Goal: Transaction & Acquisition: Purchase product/service

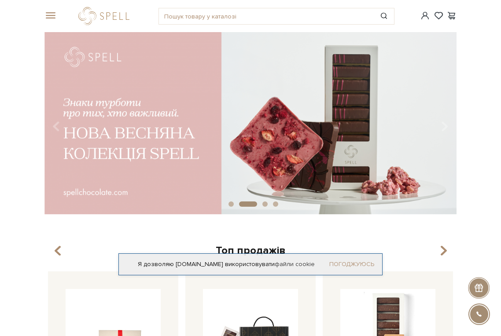
click at [353, 264] on link "Погоджуюсь" at bounding box center [351, 265] width 45 height 8
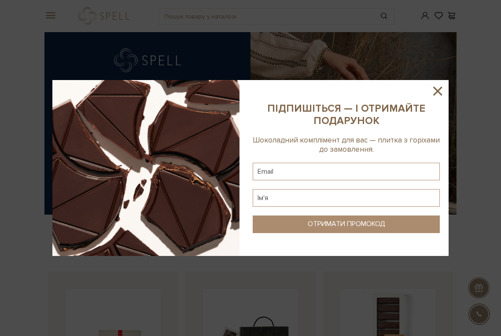
click at [439, 91] on icon at bounding box center [437, 91] width 15 height 15
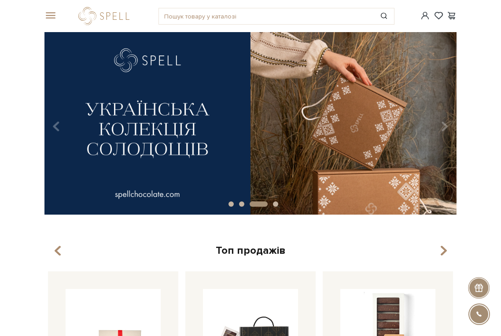
click at [48, 16] on span at bounding box center [48, 16] width 9 height 8
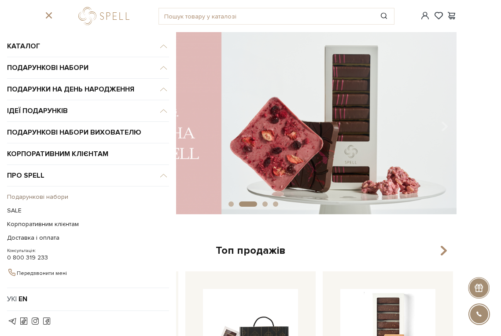
click at [39, 199] on link "Подарункові набори" at bounding box center [86, 197] width 158 height 14
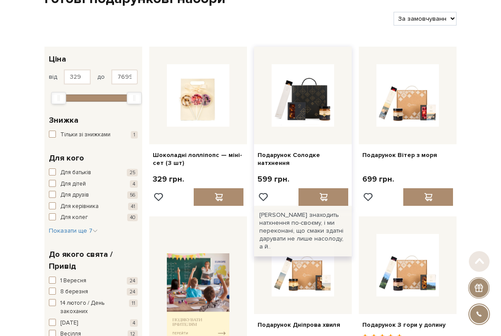
scroll to position [62, 0]
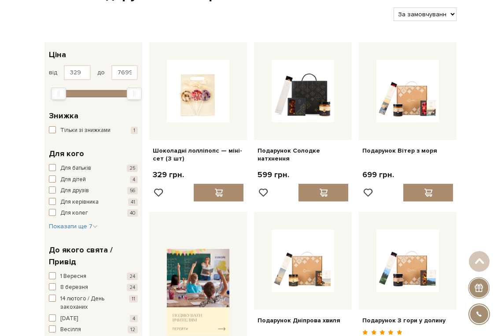
click at [419, 9] on select "За замовчуванням За Ціною (зростання) За Ціною (зменшення) Новинки За популярні…" at bounding box center [425, 14] width 63 height 14
select select "https://spellchocolate.com/our-productions/podarunkovi-box/?sort=p.price&order=…"
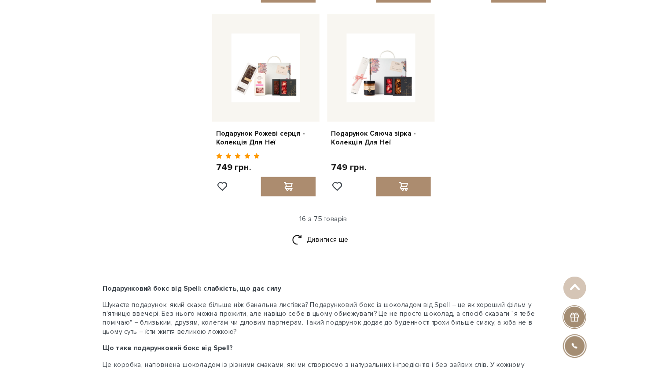
scroll to position [953, 0]
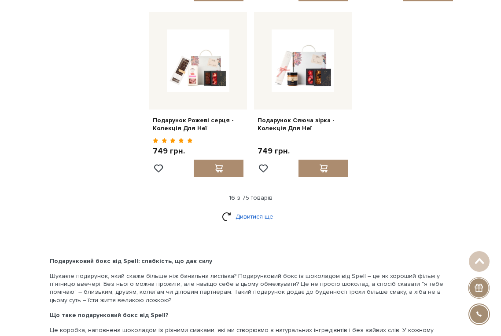
click at [256, 209] on link "Дивитися ще" at bounding box center [250, 216] width 57 height 15
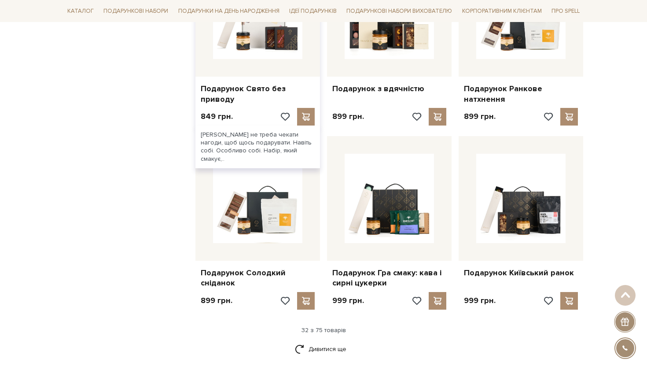
scroll to position [1891, 0]
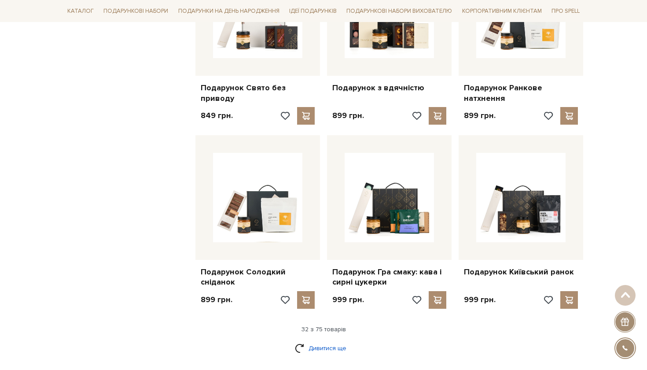
click at [313, 336] on link "Дивитися ще" at bounding box center [323, 347] width 57 height 15
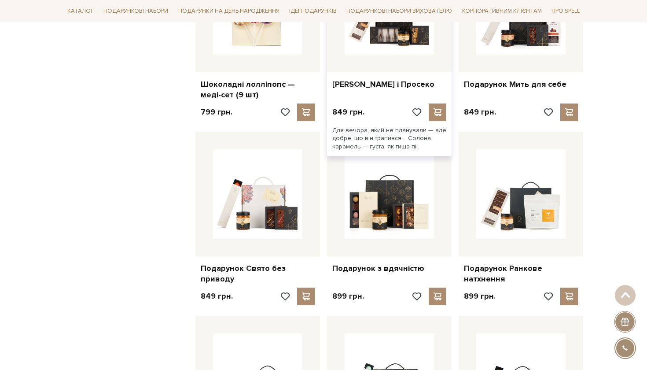
scroll to position [1704, 0]
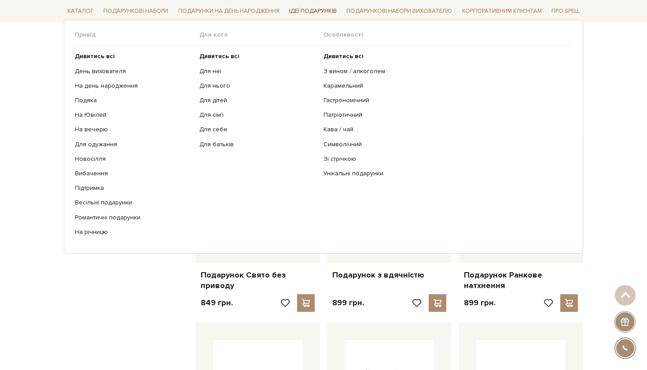
click at [310, 10] on link "Ідеї подарунків" at bounding box center [313, 11] width 55 height 14
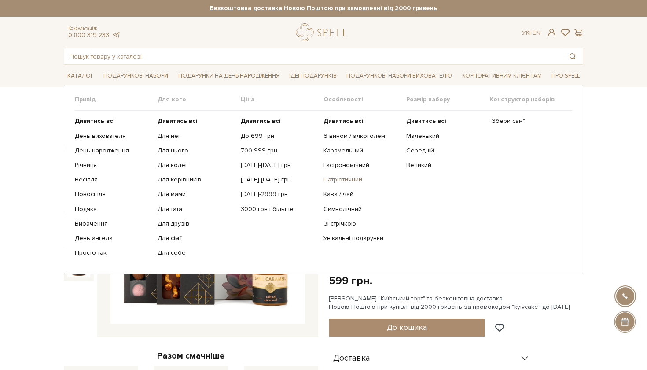
click at [350, 178] on link "Патріотичний" at bounding box center [362, 180] width 76 height 8
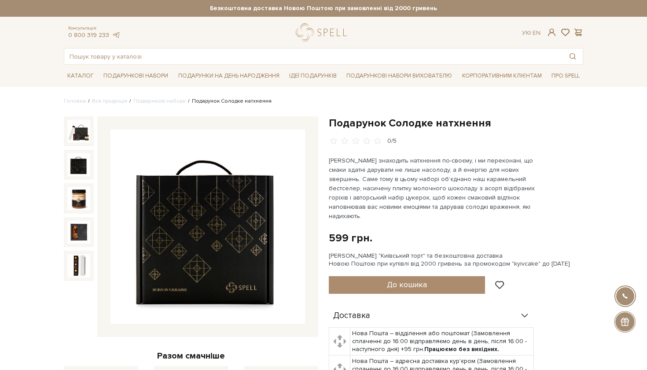
click at [76, 170] on img at bounding box center [78, 164] width 23 height 23
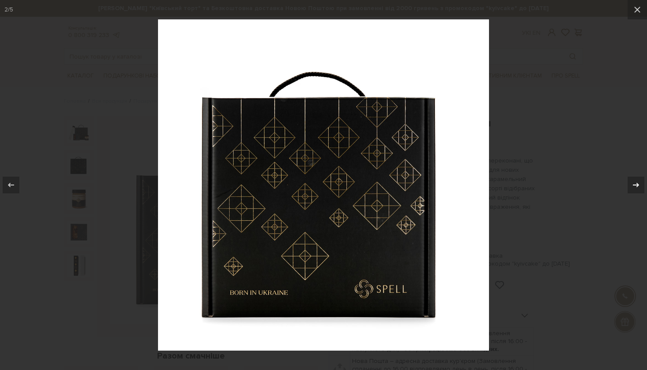
click at [500, 185] on icon at bounding box center [636, 185] width 6 height 4
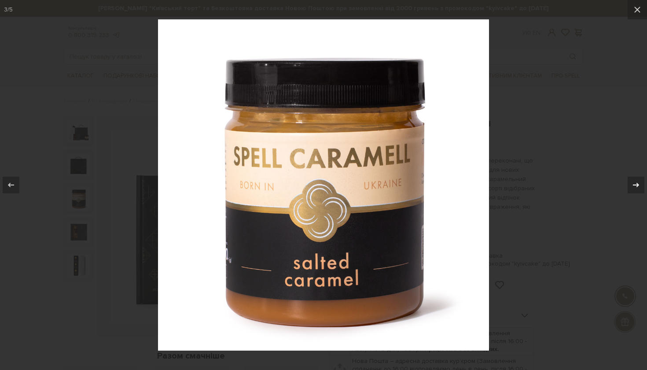
click at [500, 185] on icon at bounding box center [636, 185] width 6 height 4
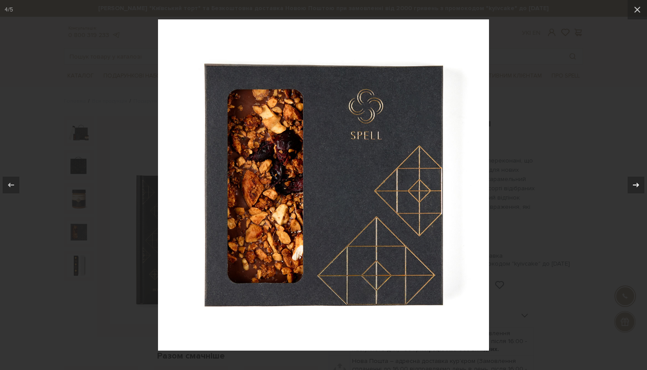
click at [500, 185] on icon at bounding box center [636, 185] width 6 height 4
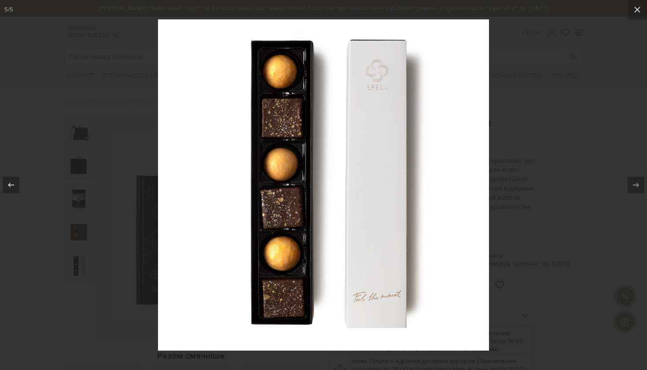
click at [500, 134] on div at bounding box center [323, 185] width 647 height 370
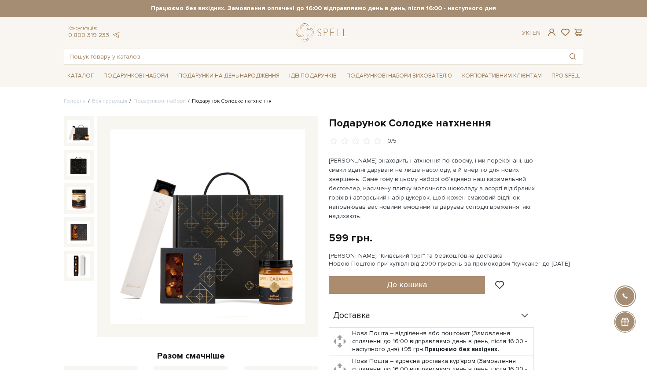
click at [75, 136] on img at bounding box center [78, 131] width 23 height 23
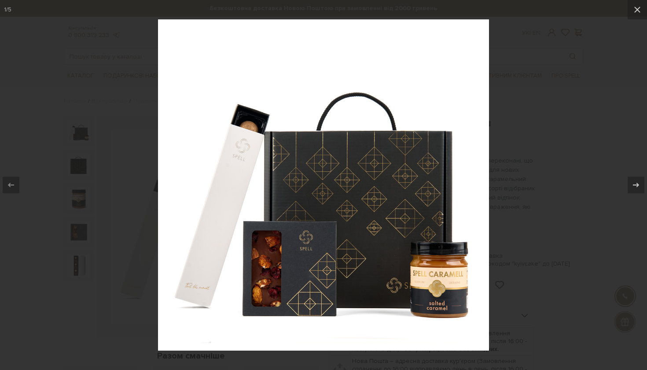
click at [142, 138] on div at bounding box center [323, 185] width 647 height 370
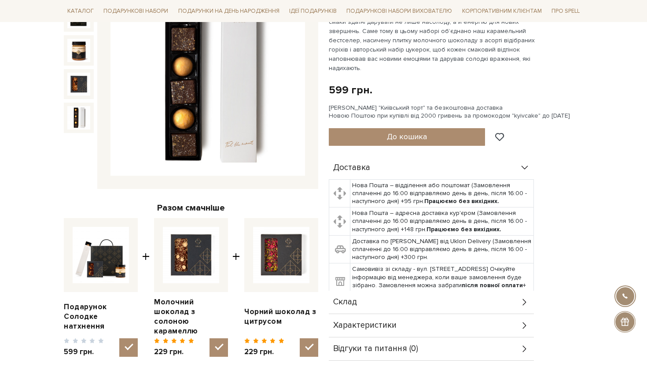
scroll to position [151, 0]
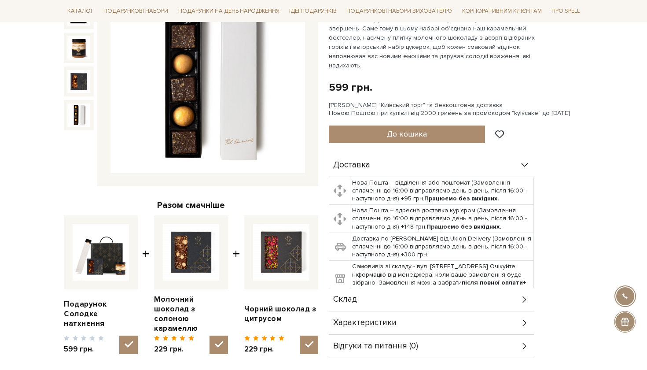
click at [420, 294] on div "Склад" at bounding box center [431, 299] width 205 height 23
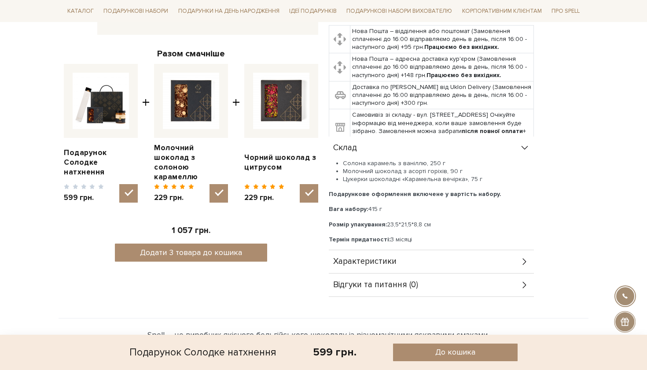
scroll to position [302, 0]
click at [394, 257] on span "Характеристики" at bounding box center [364, 261] width 63 height 8
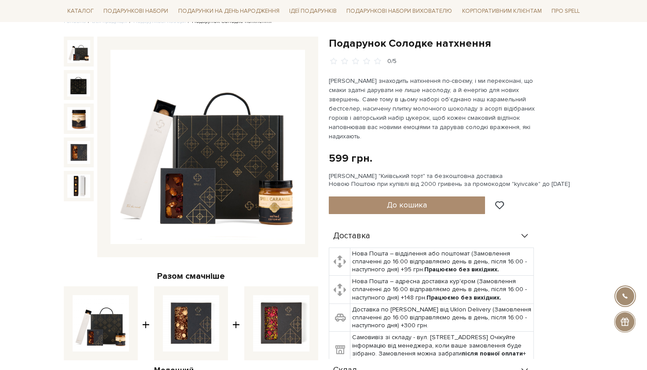
scroll to position [78, 0]
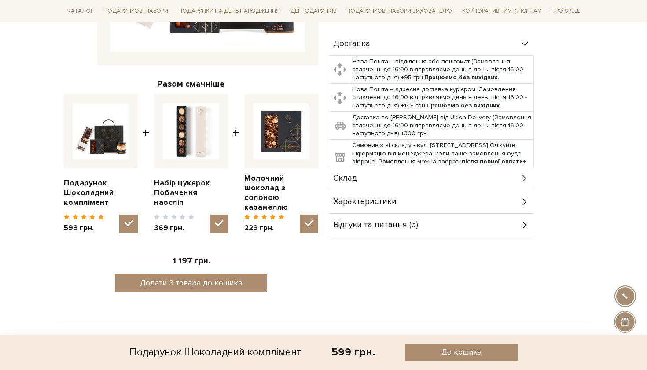
scroll to position [312, 0]
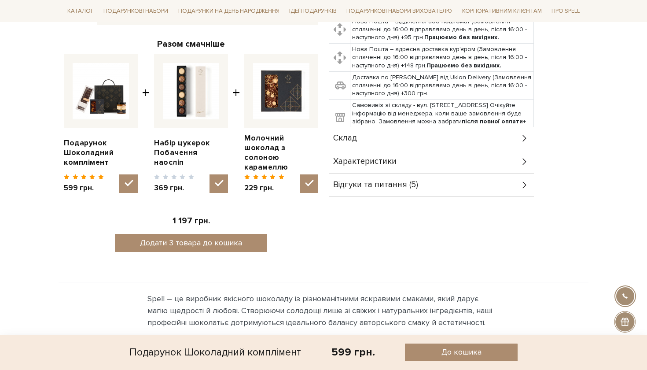
click at [446, 144] on div "Склад" at bounding box center [431, 138] width 205 height 23
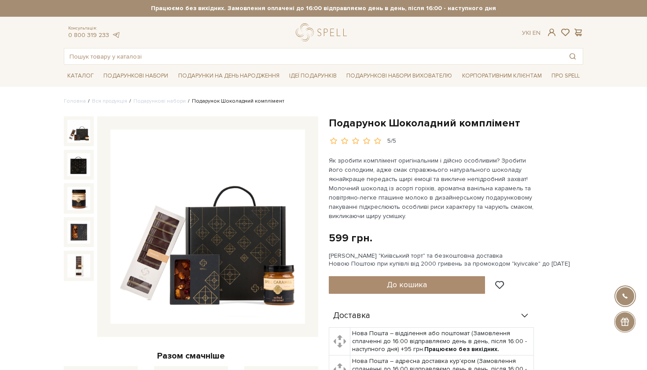
scroll to position [0, 0]
click at [401, 285] on span "До кошика" at bounding box center [407, 285] width 40 height 10
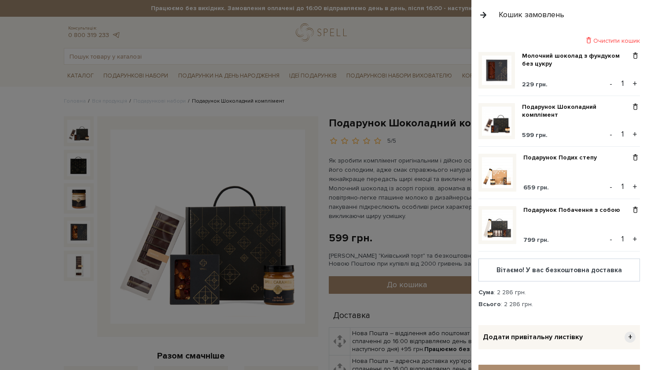
click at [421, 37] on div at bounding box center [323, 185] width 647 height 370
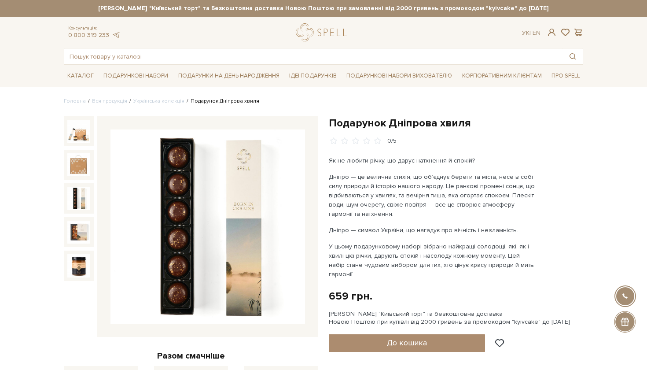
click at [79, 201] on img at bounding box center [78, 198] width 23 height 23
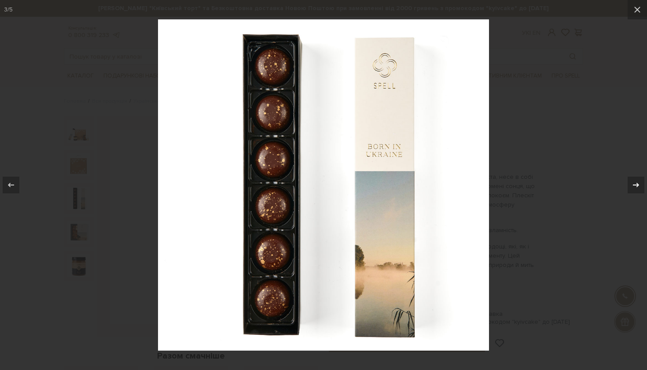
click at [500, 184] on icon at bounding box center [636, 185] width 11 height 11
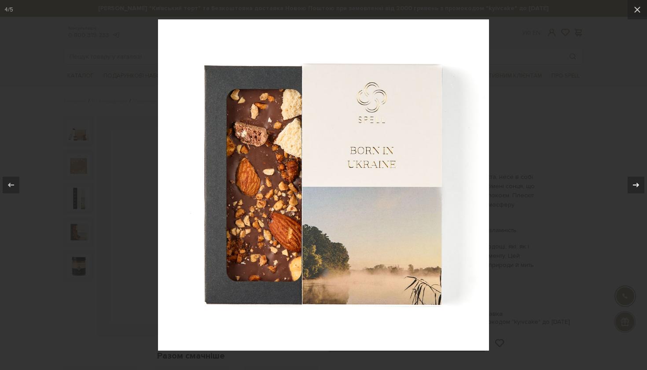
click at [500, 184] on icon at bounding box center [636, 185] width 11 height 11
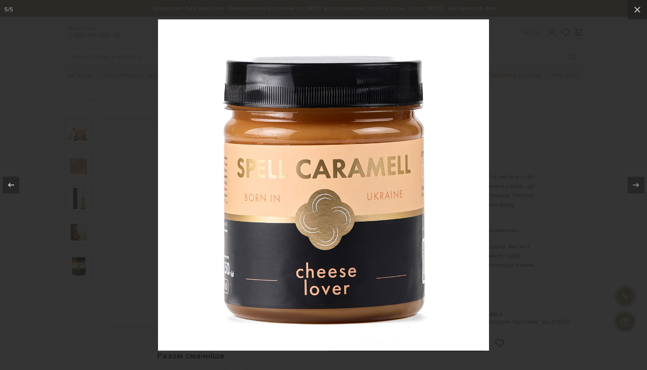
click at [500, 177] on div at bounding box center [323, 185] width 647 height 370
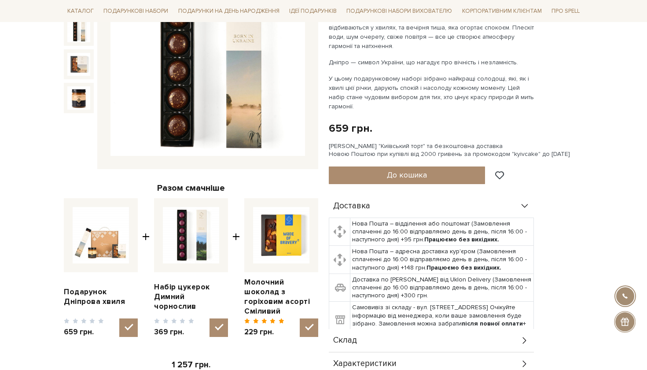
scroll to position [177, 0]
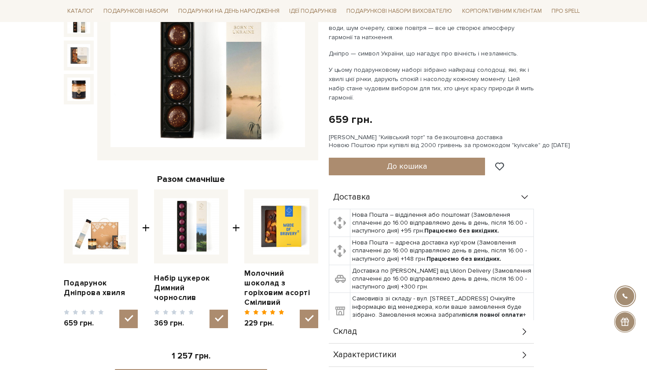
click at [402, 336] on div "Склад" at bounding box center [431, 331] width 205 height 23
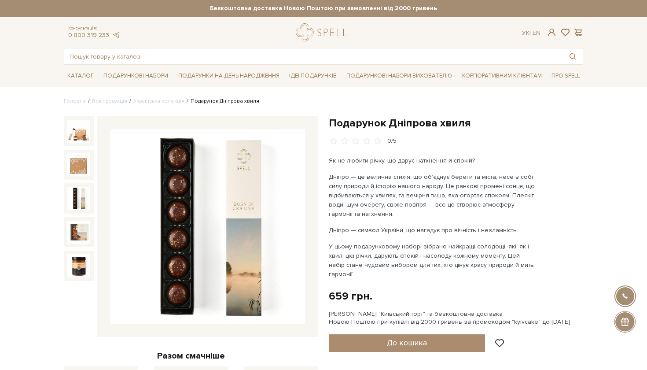
scroll to position [0, 0]
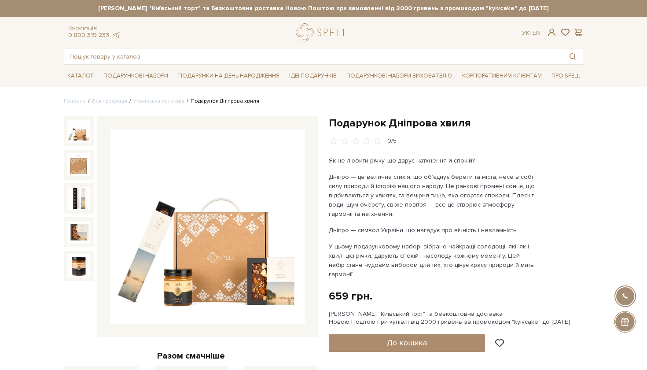
click at [79, 133] on img at bounding box center [78, 131] width 23 height 23
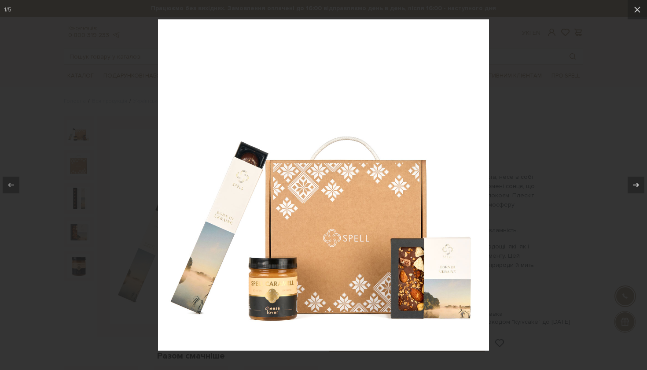
click at [77, 109] on div at bounding box center [323, 185] width 647 height 370
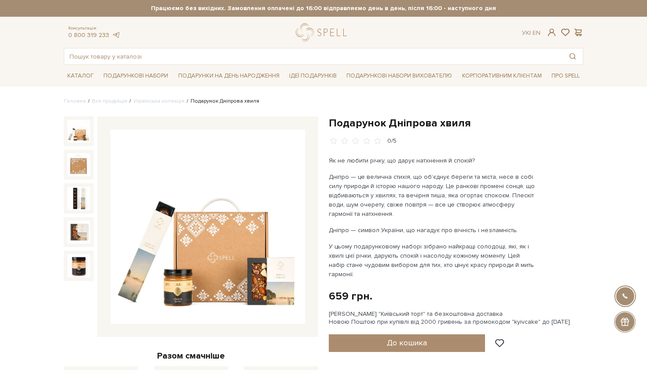
click at [303, 169] on img at bounding box center [207, 226] width 195 height 195
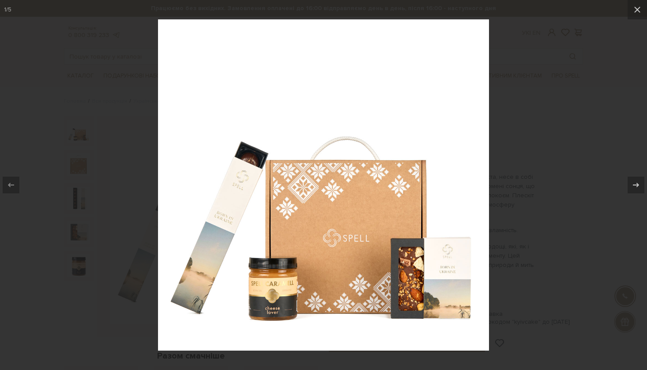
click at [123, 233] on div at bounding box center [323, 185] width 647 height 370
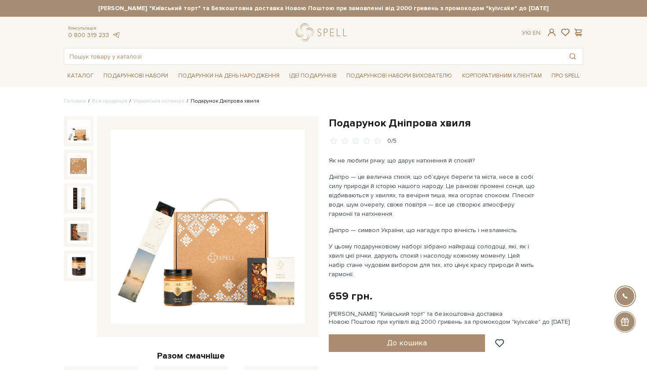
click at [270, 286] on img at bounding box center [207, 226] width 195 height 195
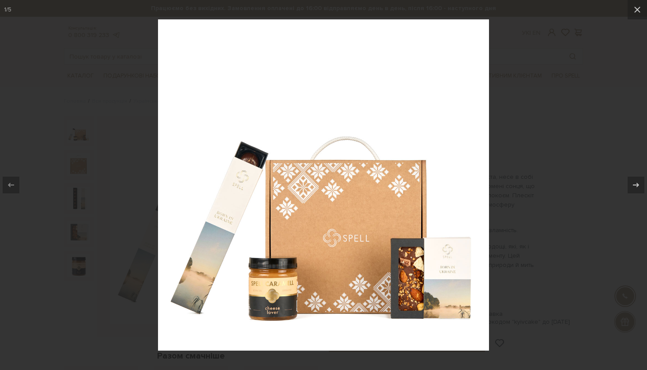
click at [500, 169] on div at bounding box center [323, 185] width 647 height 370
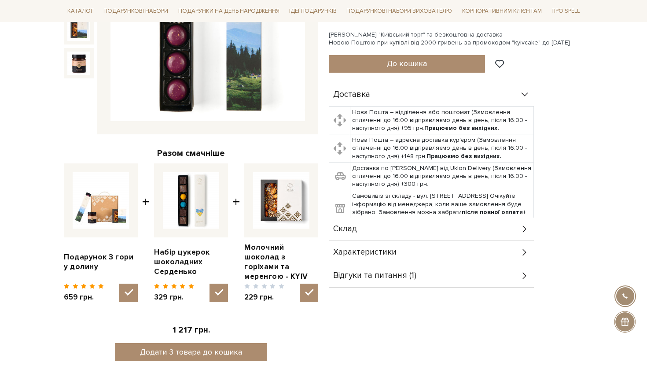
scroll to position [217, 0]
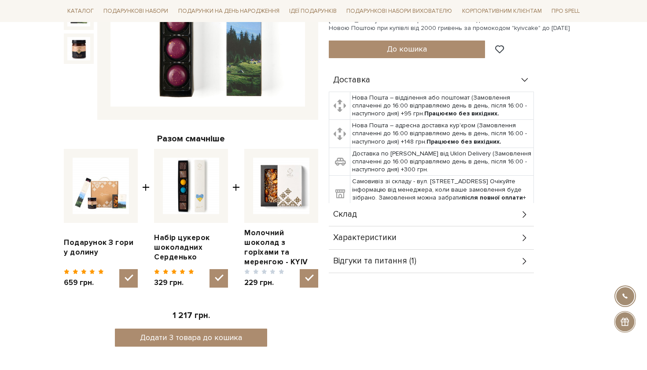
click at [434, 215] on div "Склад" at bounding box center [431, 214] width 205 height 23
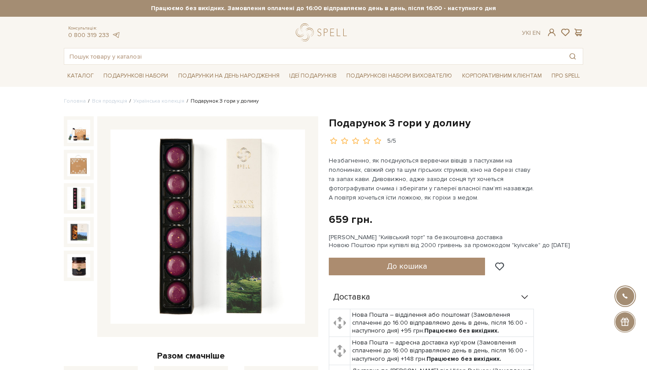
scroll to position [0, 0]
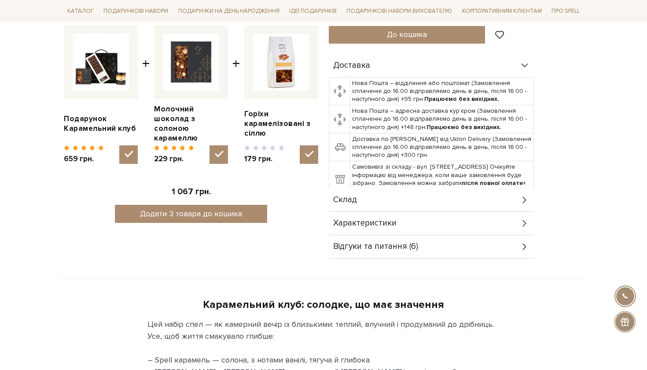
scroll to position [350, 0]
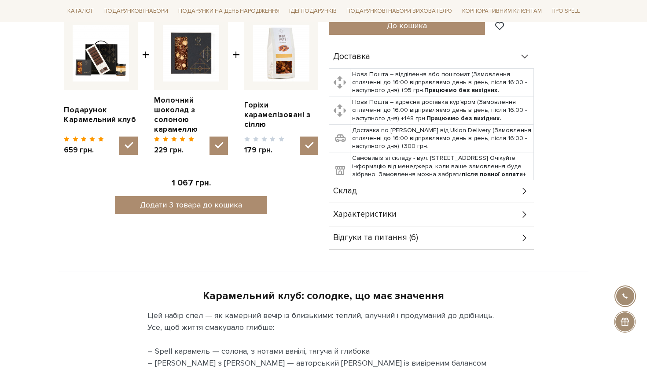
click at [452, 195] on div "Склад" at bounding box center [431, 191] width 205 height 23
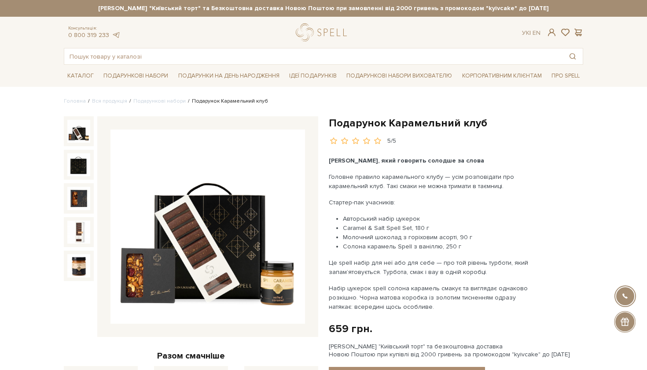
scroll to position [0, 0]
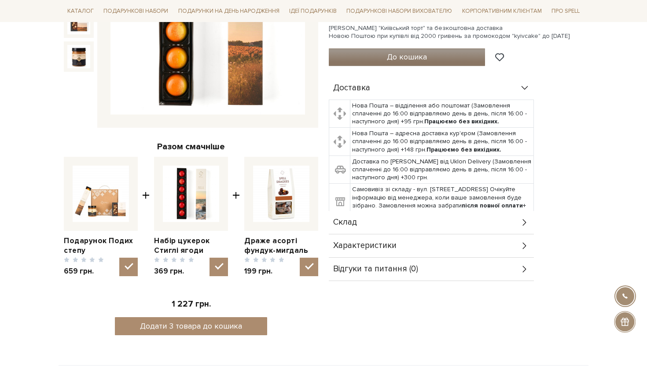
scroll to position [231, 0]
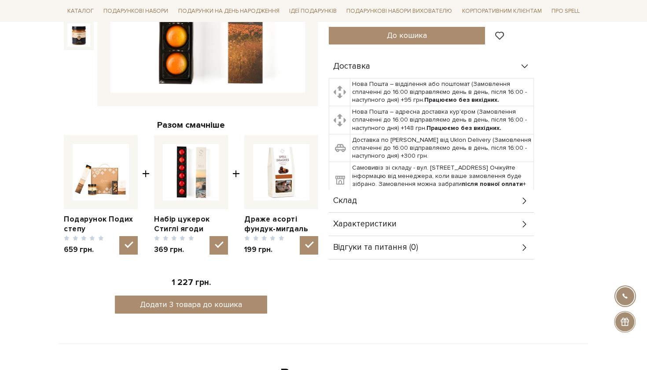
click at [384, 192] on div "Склад" at bounding box center [431, 200] width 205 height 23
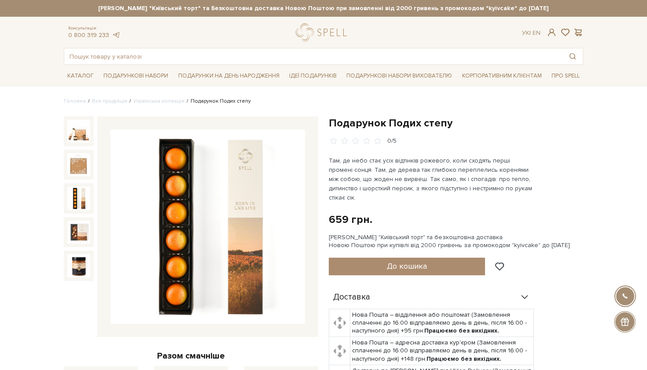
scroll to position [0, 0]
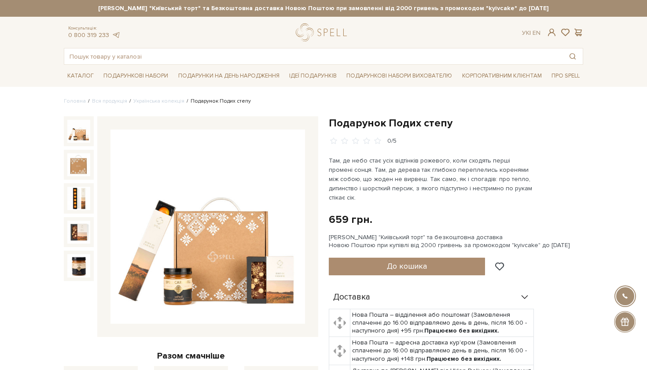
click at [77, 138] on img at bounding box center [78, 131] width 23 height 23
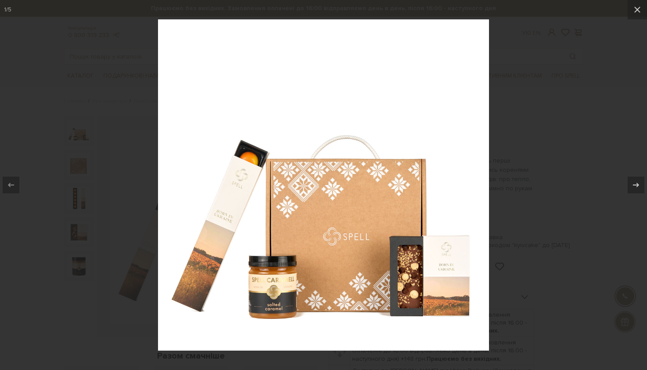
click at [114, 148] on div at bounding box center [323, 185] width 647 height 370
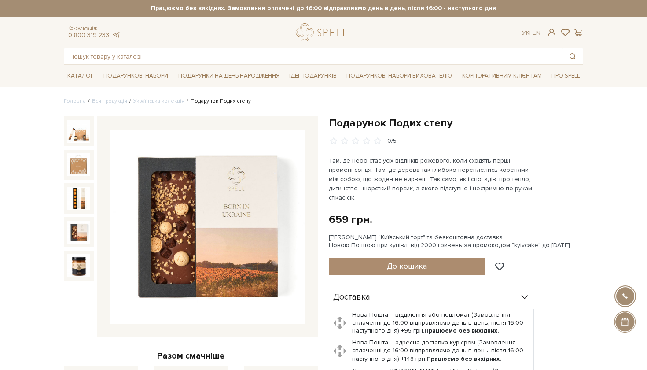
click at [70, 236] on img at bounding box center [78, 232] width 23 height 23
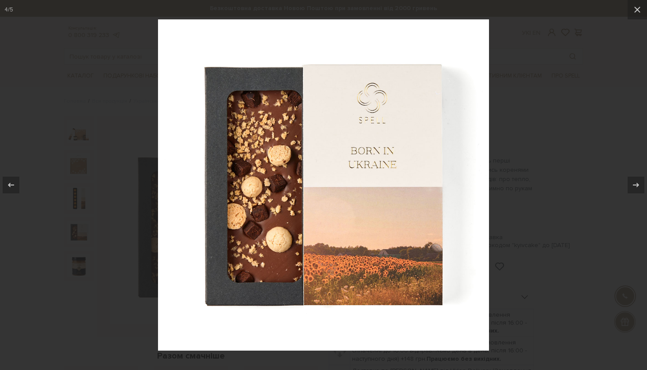
click at [148, 178] on div at bounding box center [323, 185] width 647 height 370
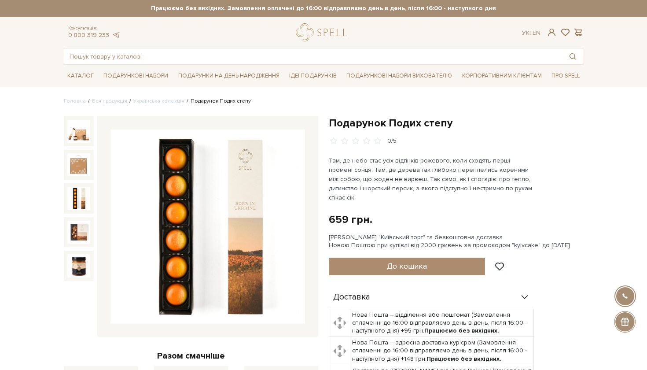
click at [243, 236] on img at bounding box center [207, 226] width 195 height 195
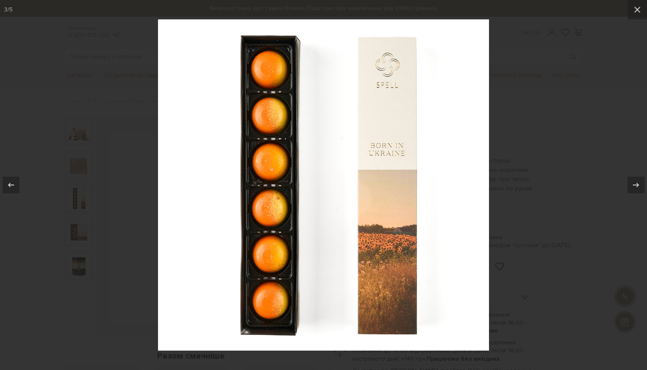
click at [132, 225] on div at bounding box center [323, 185] width 647 height 370
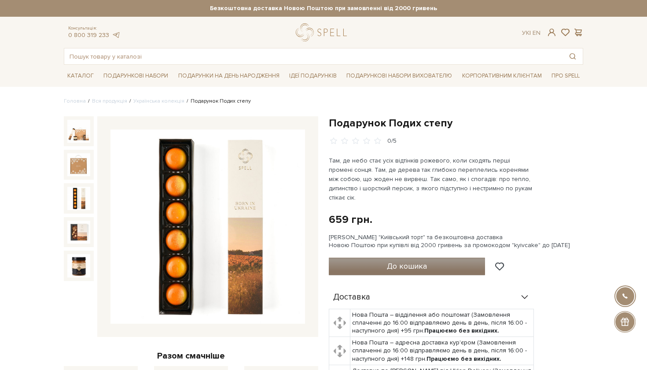
click at [390, 261] on span "До кошика" at bounding box center [407, 266] width 40 height 10
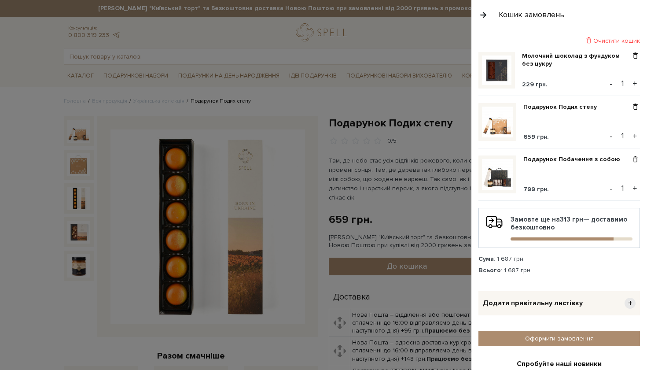
click at [70, 269] on div at bounding box center [323, 185] width 647 height 370
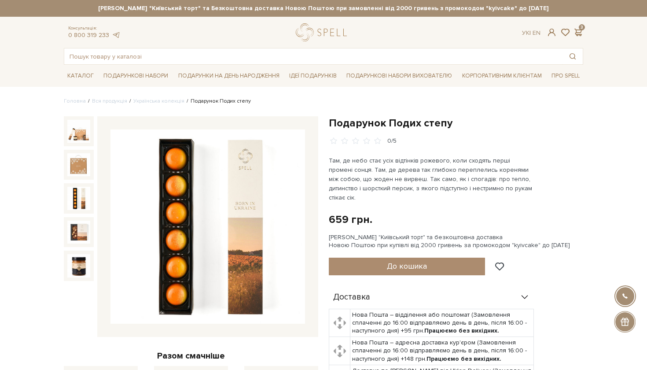
click at [70, 269] on img at bounding box center [78, 265] width 23 height 23
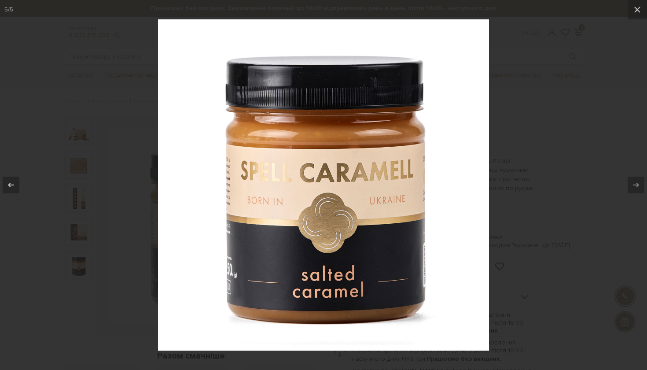
click at [110, 249] on div at bounding box center [323, 185] width 647 height 370
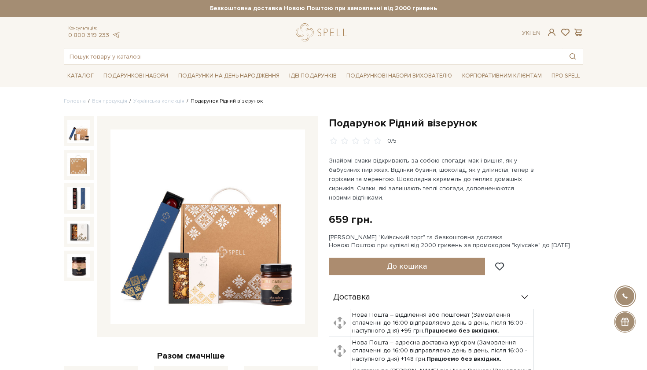
click at [272, 294] on img at bounding box center [207, 226] width 195 height 195
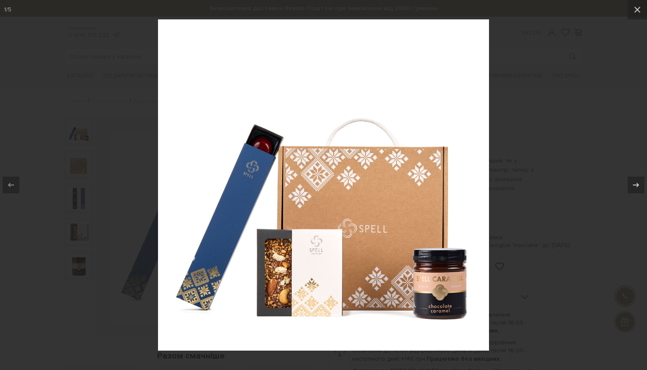
click at [124, 264] on div at bounding box center [323, 185] width 647 height 370
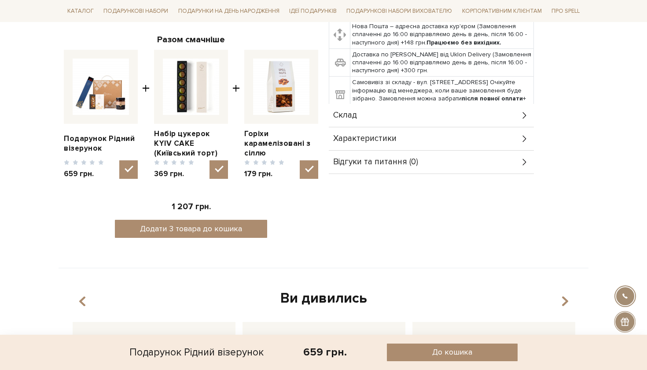
scroll to position [326, 0]
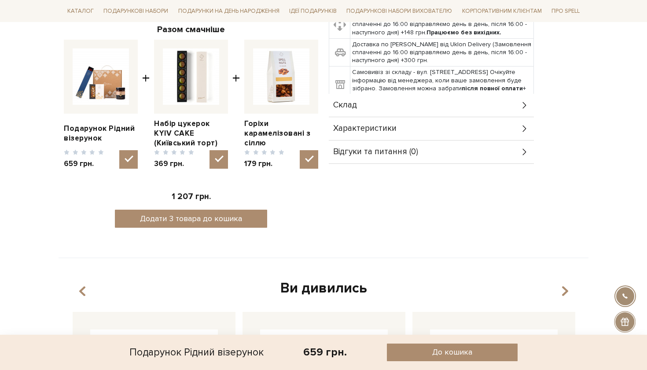
click at [415, 107] on div "Склад" at bounding box center [431, 105] width 205 height 23
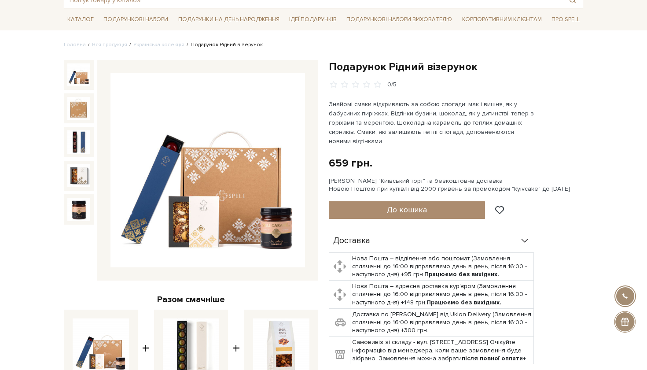
scroll to position [61, 0]
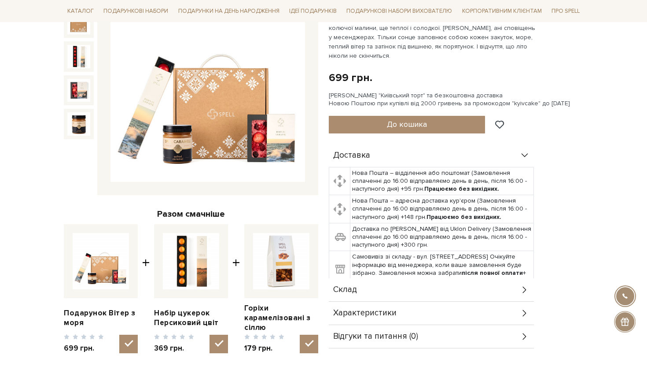
scroll to position [144, 0]
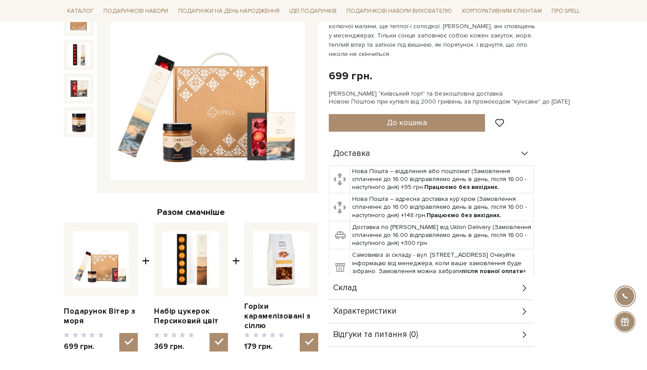
click at [386, 290] on div "Склад" at bounding box center [431, 287] width 205 height 23
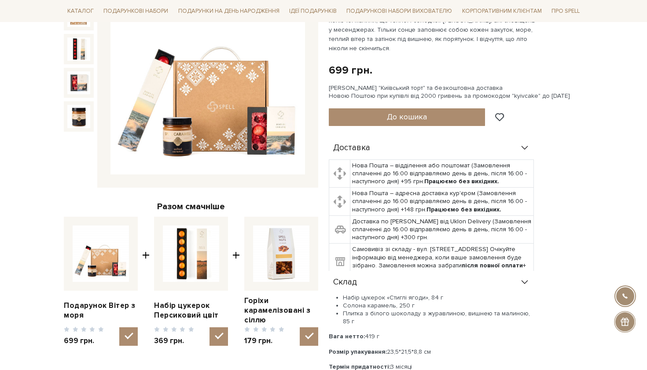
scroll to position [155, 0]
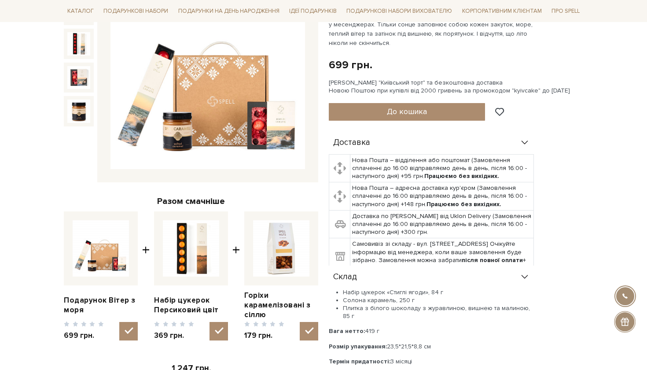
click at [265, 124] on img at bounding box center [207, 72] width 195 height 195
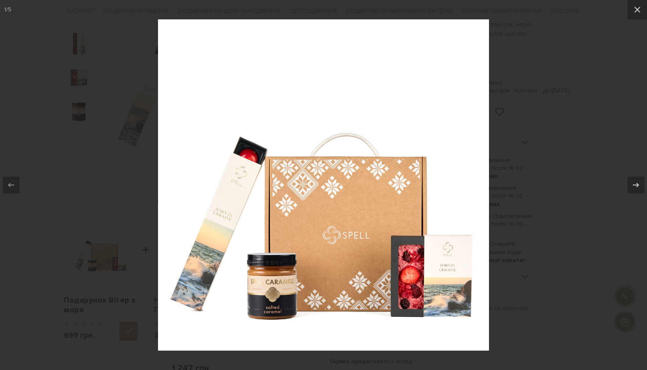
click at [110, 154] on div at bounding box center [323, 185] width 647 height 370
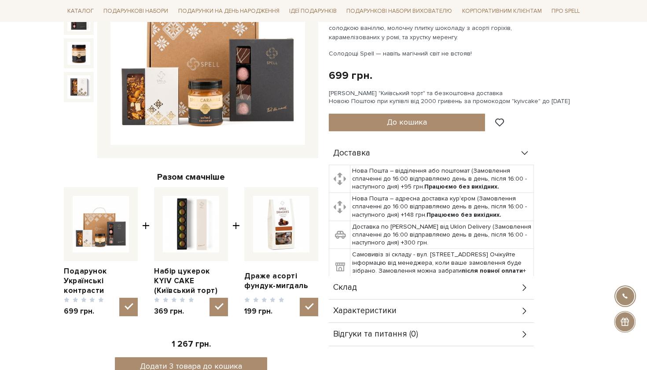
scroll to position [190, 0]
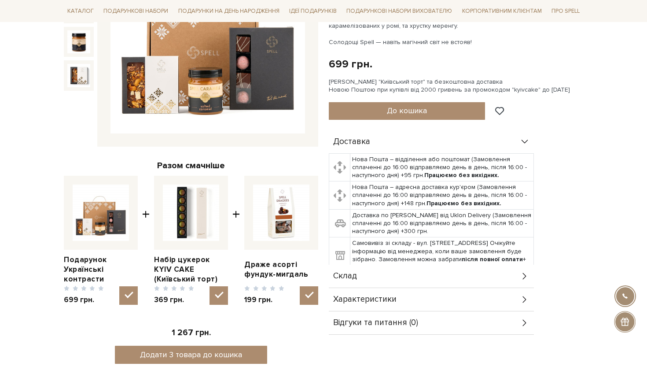
click at [371, 275] on div "Склад" at bounding box center [431, 276] width 205 height 23
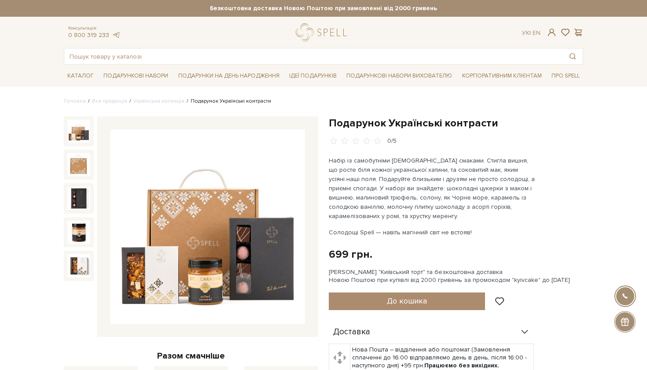
scroll to position [0, 0]
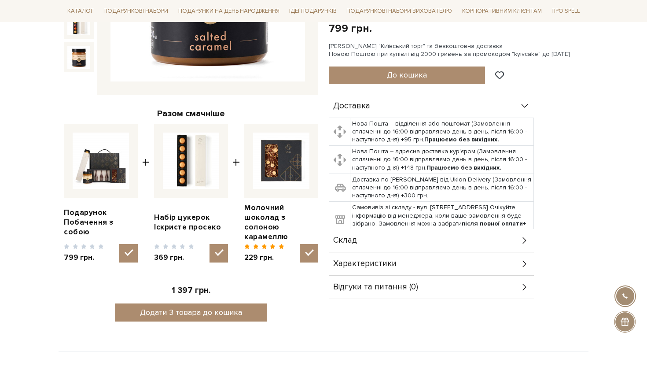
scroll to position [247, 0]
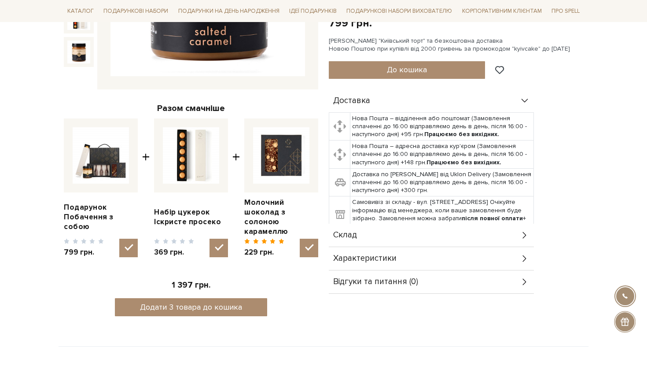
click at [410, 224] on div "Склад" at bounding box center [431, 235] width 205 height 23
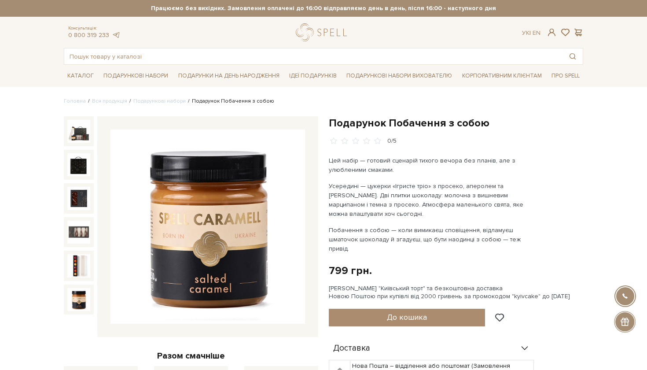
scroll to position [0, 0]
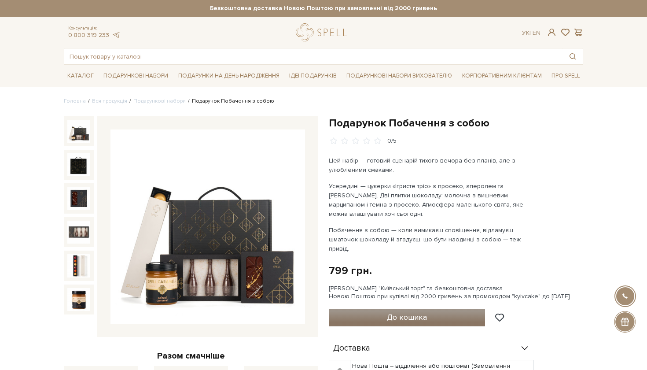
click at [397, 312] on span "До кошика" at bounding box center [407, 317] width 40 height 10
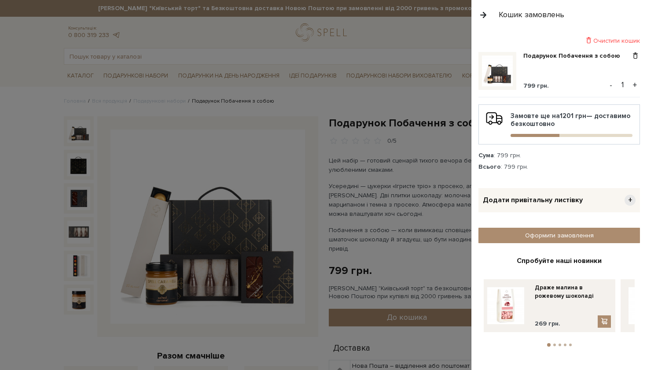
click at [421, 40] on div at bounding box center [323, 185] width 647 height 370
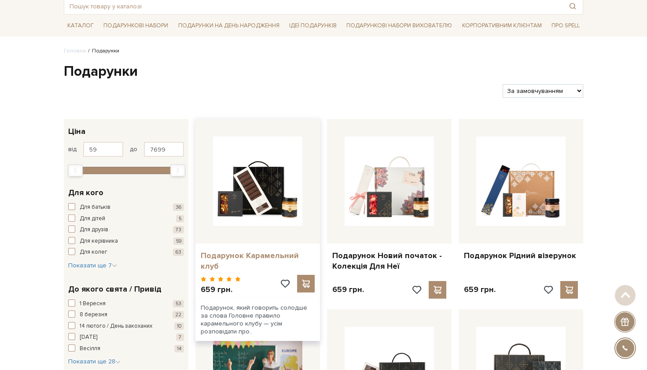
scroll to position [56, 0]
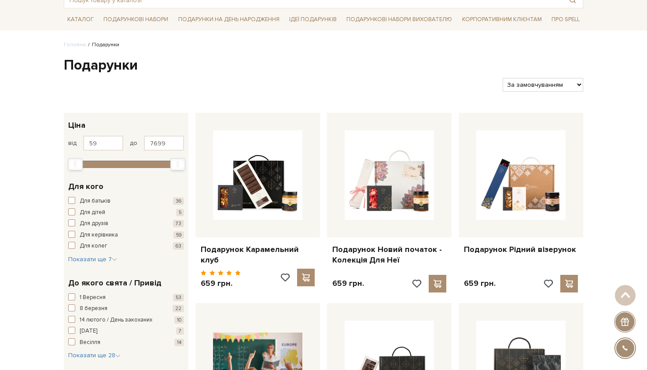
click at [527, 83] on select "За замовчуванням За Ціною (зростання) За Ціною (зменшення) Новинки За популярні…" at bounding box center [543, 85] width 81 height 14
select select "[URL][DOMAIN_NAME]"
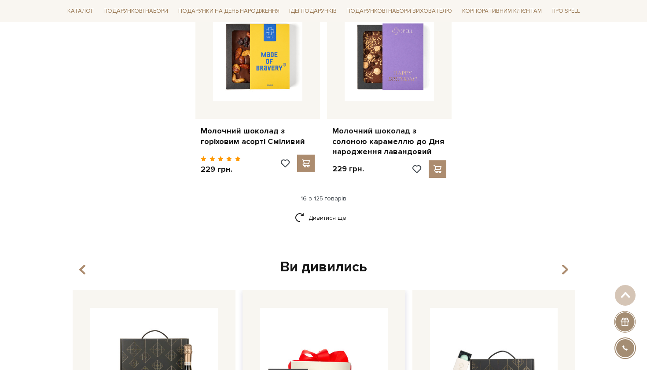
scroll to position [1141, 0]
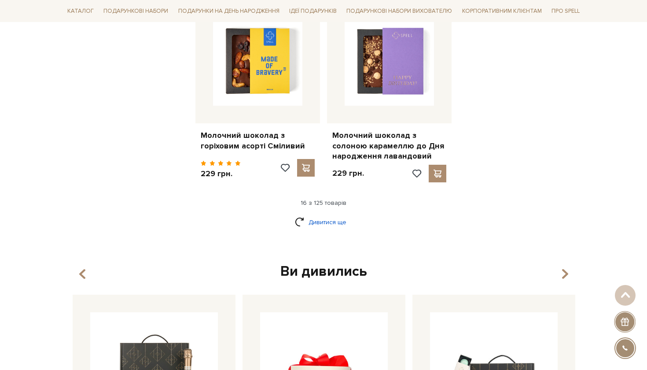
click at [315, 214] on link "Дивитися ще" at bounding box center [323, 221] width 57 height 15
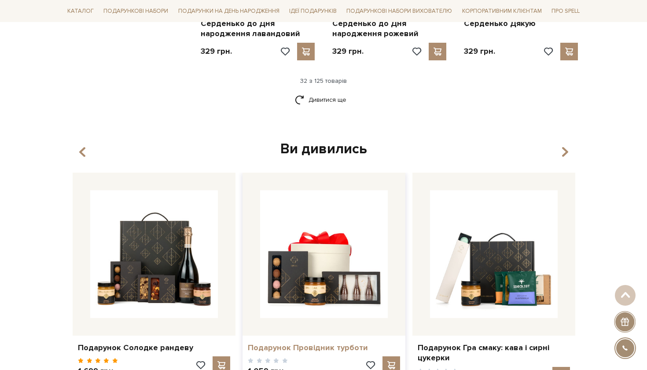
scroll to position [2238, 0]
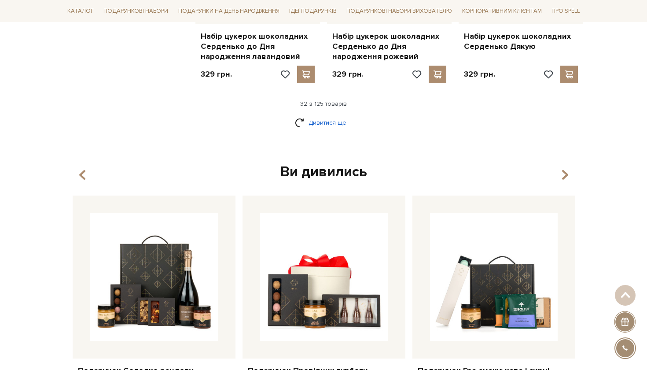
click at [335, 115] on link "Дивитися ще" at bounding box center [323, 122] width 57 height 15
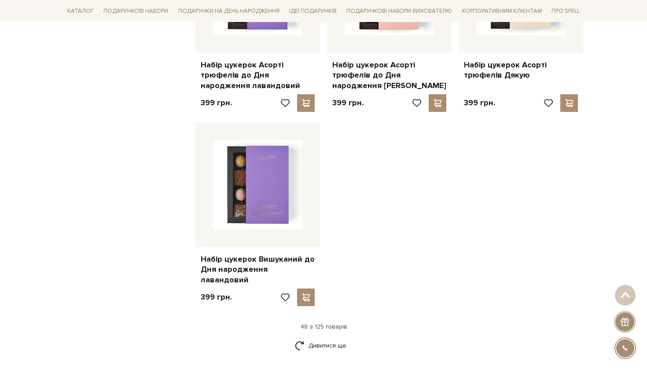
scroll to position [3182, 0]
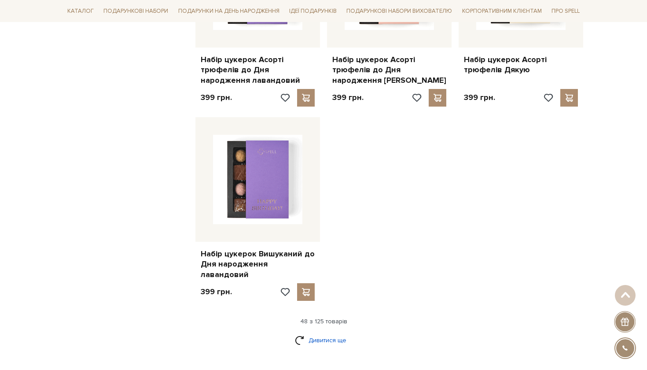
click at [315, 332] on link "Дивитися ще" at bounding box center [323, 339] width 57 height 15
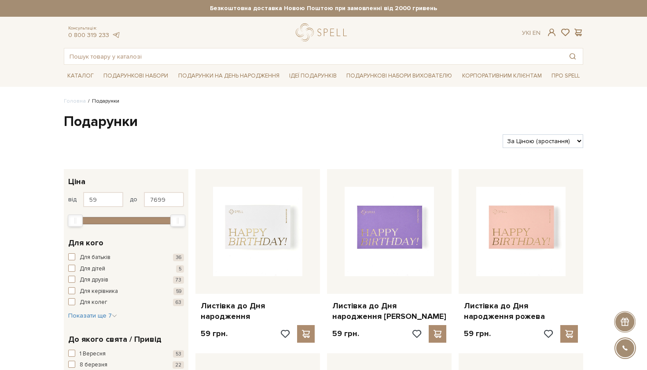
scroll to position [0, 0]
click at [406, 75] on link "Подарункові набори вихователю" at bounding box center [399, 75] width 113 height 15
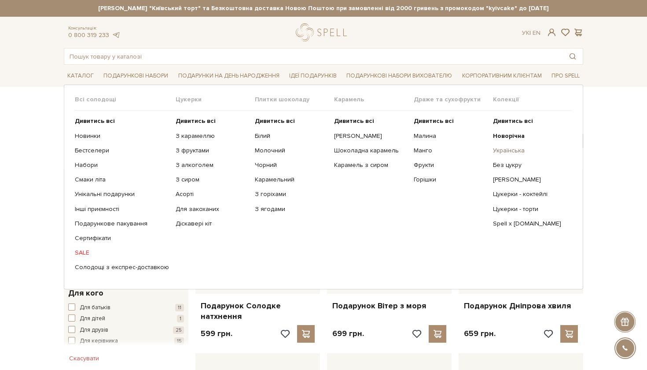
click at [506, 149] on link "Українська" at bounding box center [529, 151] width 73 height 8
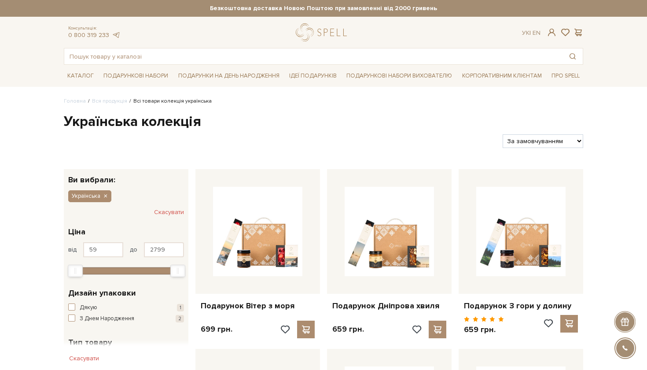
click at [541, 137] on select "За замовчуванням За Ціною (зростання) За Ціною (зменшення) Новинки За популярні…" at bounding box center [543, 141] width 81 height 14
select select "[URL][DOMAIN_NAME]"
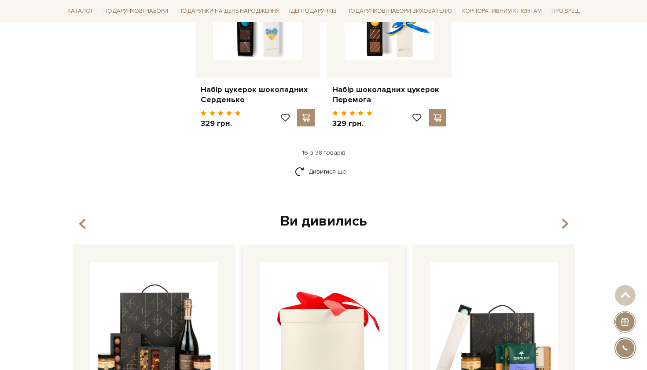
scroll to position [1159, 0]
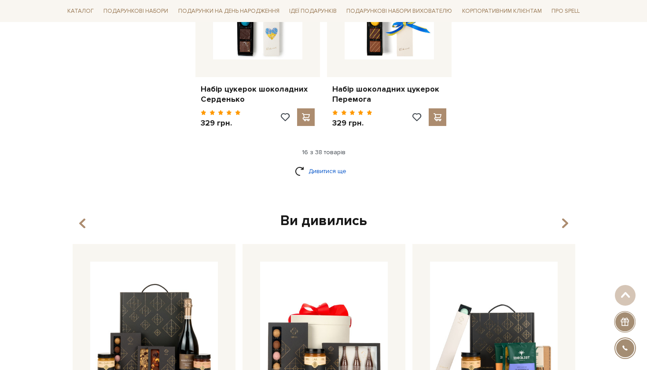
click at [334, 163] on link "Дивитися ще" at bounding box center [323, 170] width 57 height 15
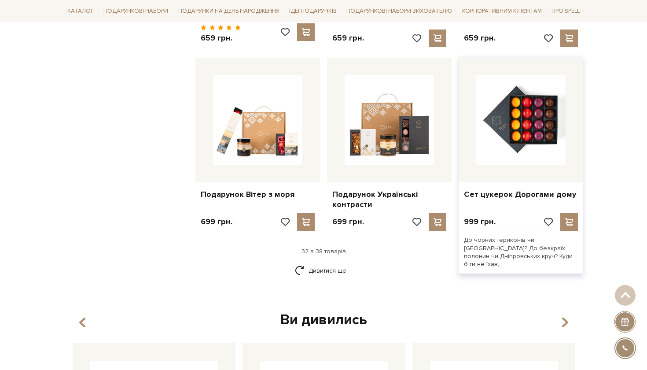
scroll to position [1992, 0]
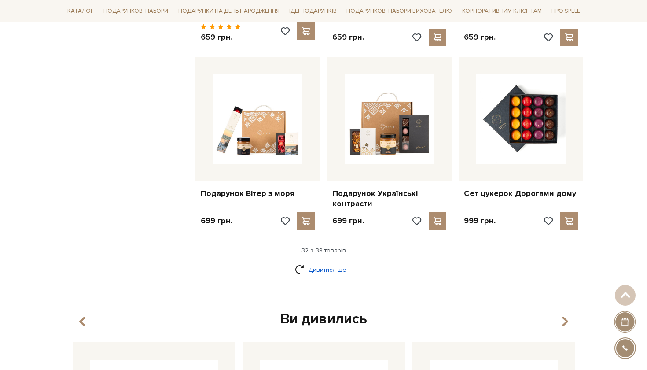
click at [336, 262] on link "Дивитися ще" at bounding box center [323, 269] width 57 height 15
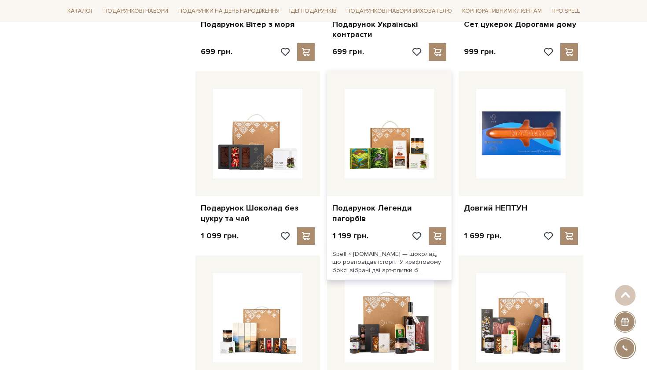
scroll to position [2164, 0]
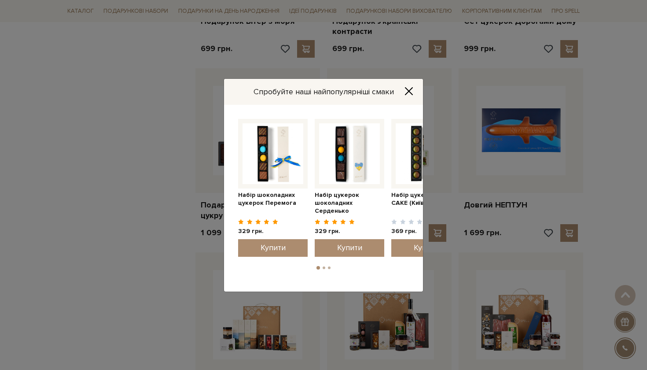
click at [407, 93] on icon "Close" at bounding box center [409, 91] width 9 height 9
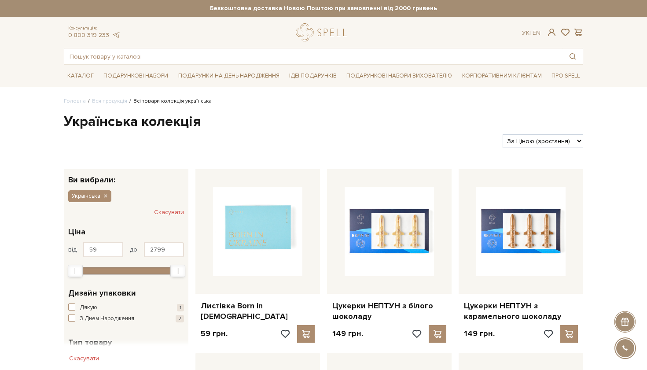
scroll to position [0, 0]
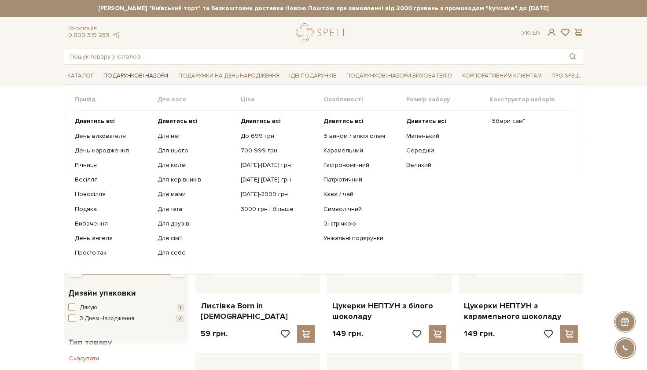
click at [121, 77] on link "Подарункові набори" at bounding box center [136, 76] width 72 height 14
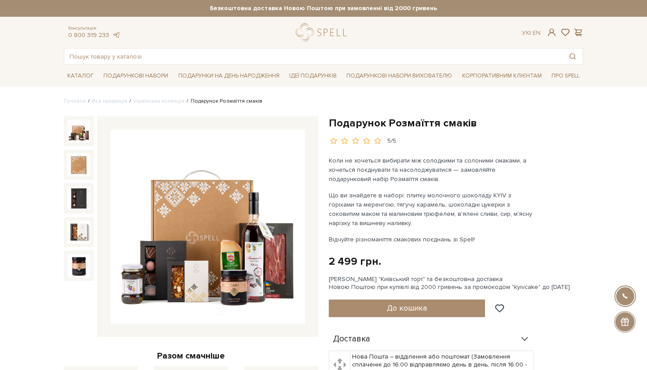
click at [244, 238] on img at bounding box center [207, 226] width 195 height 195
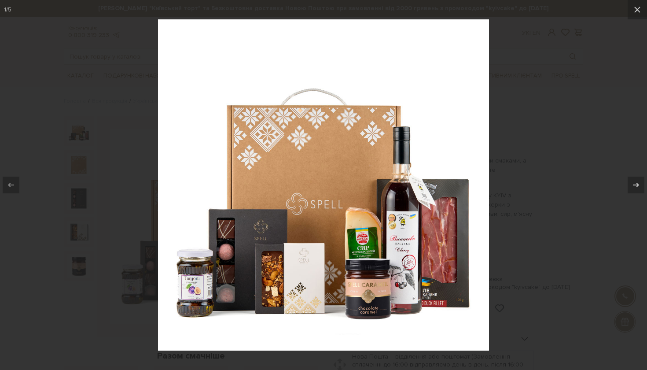
click at [509, 205] on div at bounding box center [323, 185] width 647 height 370
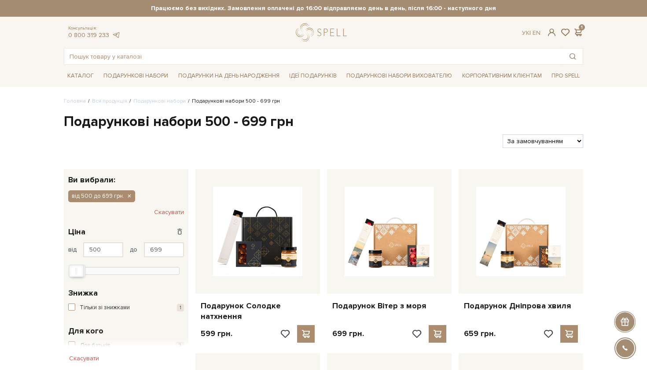
click at [538, 136] on select "За замовчуванням За Ціною (зростання) За Ціною (зменшення) Новинки За популярні…" at bounding box center [543, 141] width 81 height 14
select select "https://spellchocolate.com/our-productions/podarunkovi-box/500-699?sort=p.price…"
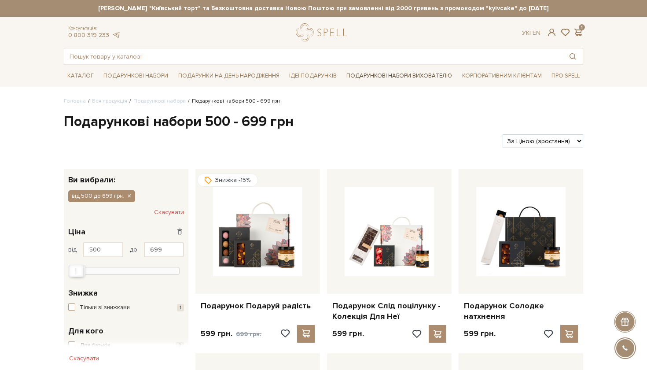
click at [388, 76] on link "Подарункові набори вихователю" at bounding box center [399, 75] width 113 height 15
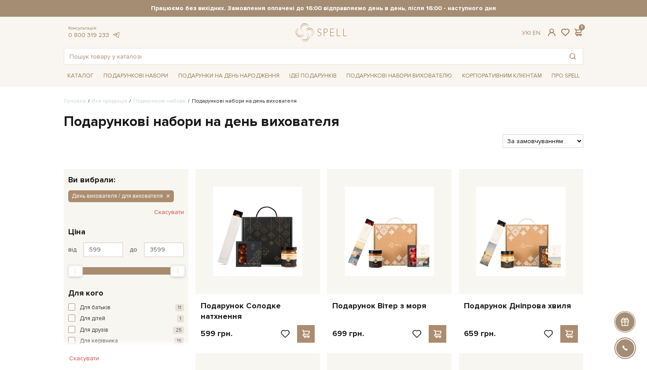
click at [534, 137] on select "За замовчуванням За Ціною (зростання) За Ціною (зменшення) Новинки За популярні…" at bounding box center [543, 141] width 81 height 14
select select "[URL][DOMAIN_NAME]"
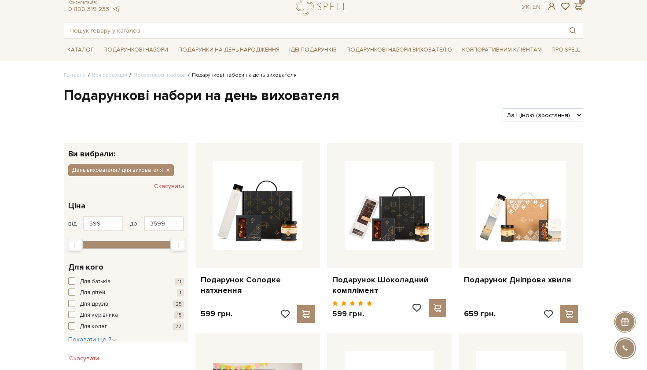
scroll to position [29, 0]
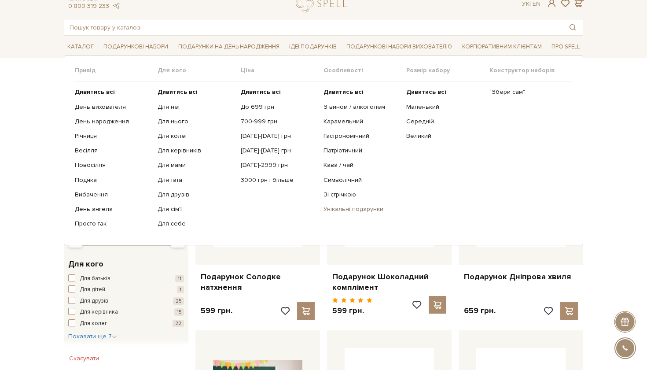
click at [347, 209] on link "Унікальні подарунки" at bounding box center [362, 209] width 76 height 8
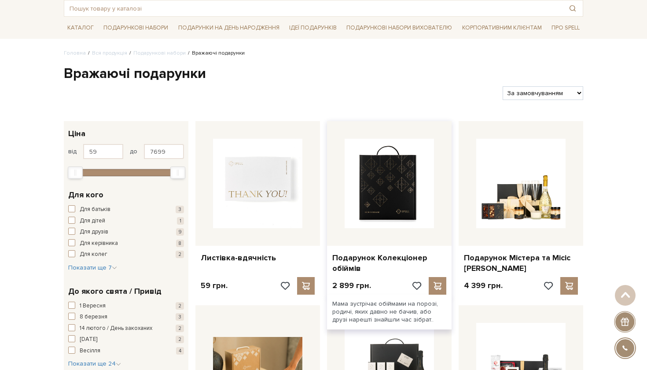
scroll to position [46, 0]
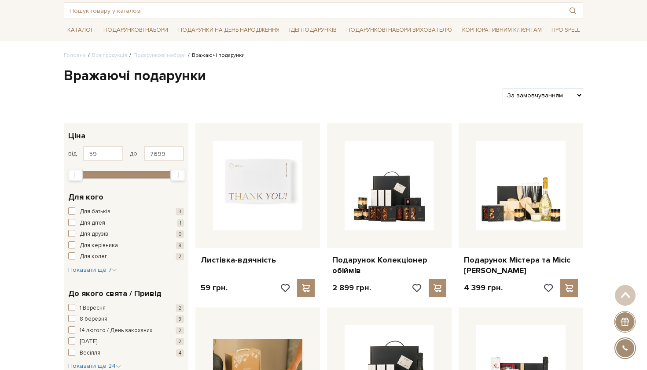
click at [558, 91] on select "За замовчуванням За Ціною (зростання) За Ціною (зменшення) Новинки За популярні…" at bounding box center [543, 95] width 81 height 14
select select "[URL][DOMAIN_NAME]"
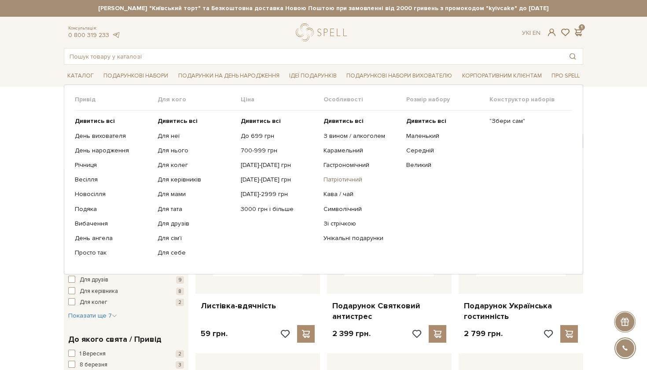
click at [334, 180] on link "Патріотичний" at bounding box center [362, 180] width 76 height 8
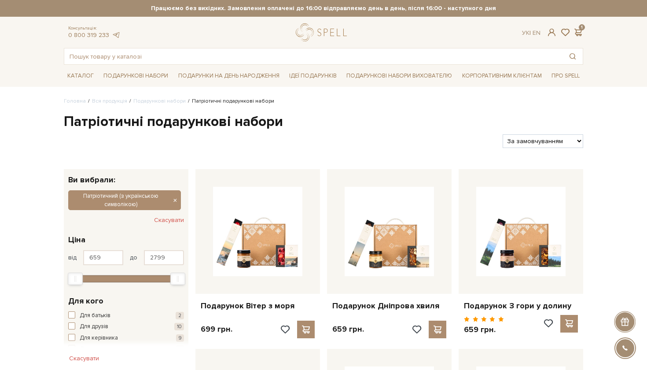
click at [532, 138] on select "За замовчуванням За Ціною (зростання) За Ціною (зменшення) Новинки За популярні…" at bounding box center [543, 141] width 81 height 14
select select "[URL][DOMAIN_NAME]"
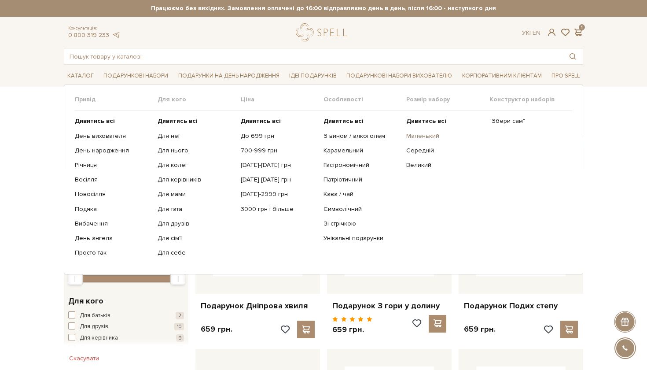
click at [425, 136] on link "Маленький" at bounding box center [444, 136] width 76 height 8
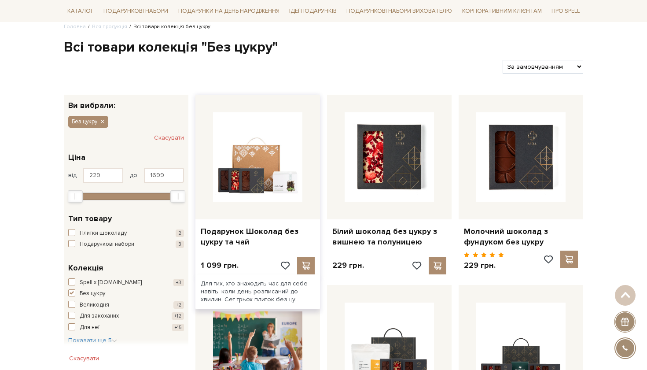
scroll to position [73, 0]
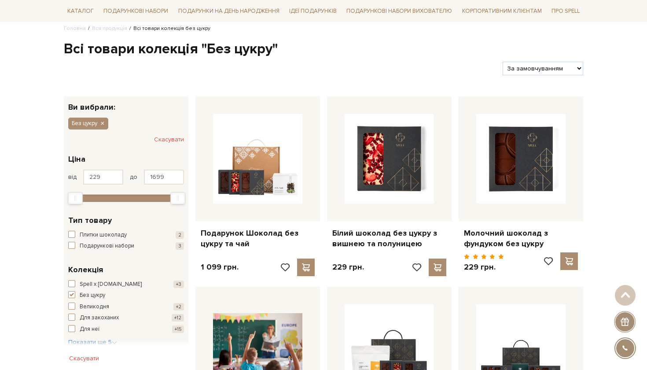
click at [545, 67] on select "За замовчуванням За Ціною (зростання) За Ціною (зменшення) Новинки За популярні…" at bounding box center [543, 69] width 81 height 14
select select "[URL][DOMAIN_NAME]"
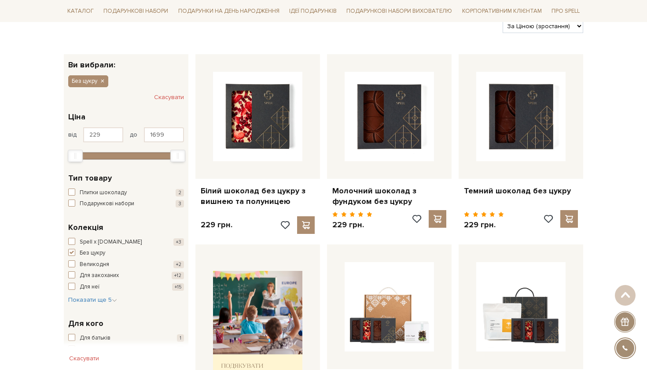
scroll to position [114, 0]
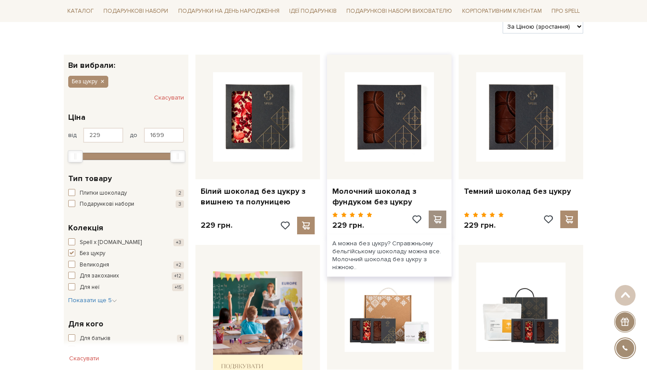
click at [441, 216] on span at bounding box center [437, 219] width 11 height 8
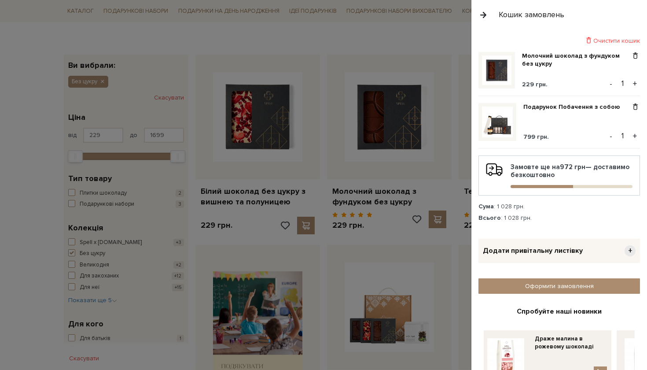
click at [429, 33] on div at bounding box center [323, 185] width 647 height 370
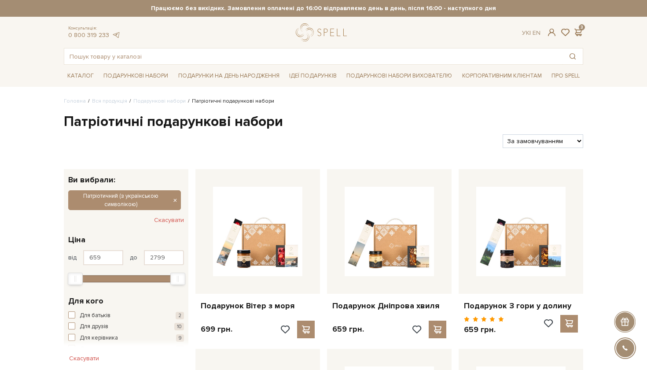
click at [538, 140] on select "За замовчуванням За Ціною (зростання) За Ціною (зменшення) Новинки За популярні…" at bounding box center [543, 141] width 81 height 14
select select "[URL][DOMAIN_NAME]"
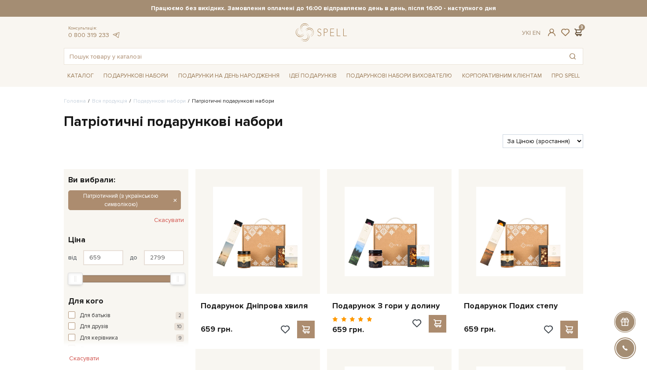
click at [582, 33] on span at bounding box center [578, 32] width 11 height 9
click at [398, 113] on div at bounding box center [323, 185] width 647 height 370
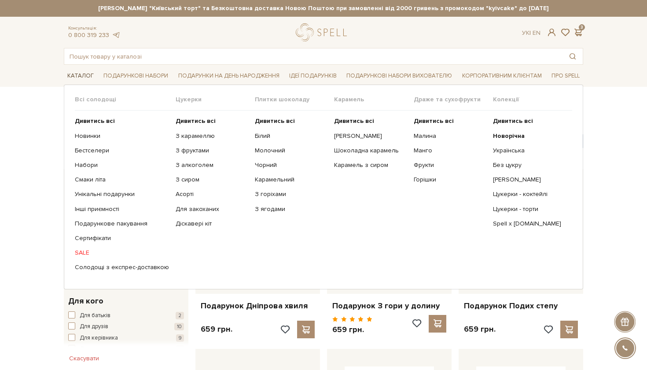
click at [84, 79] on link "Каталог" at bounding box center [80, 76] width 33 height 14
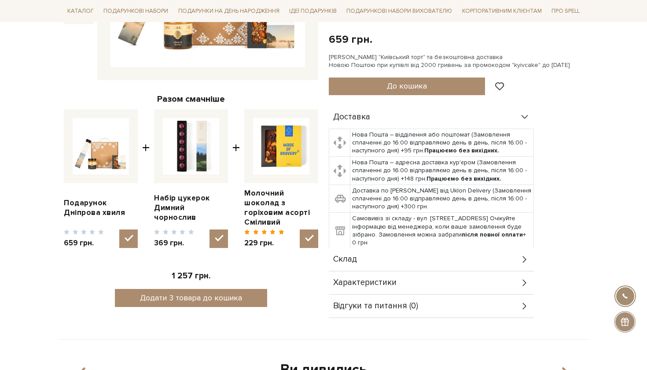
scroll to position [266, 0]
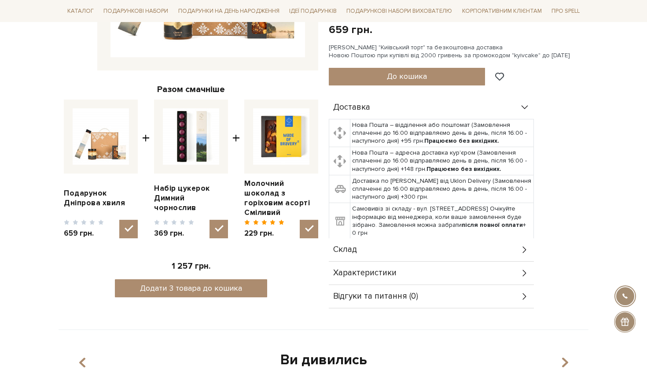
click at [404, 271] on div "Характеристики" at bounding box center [431, 272] width 205 height 23
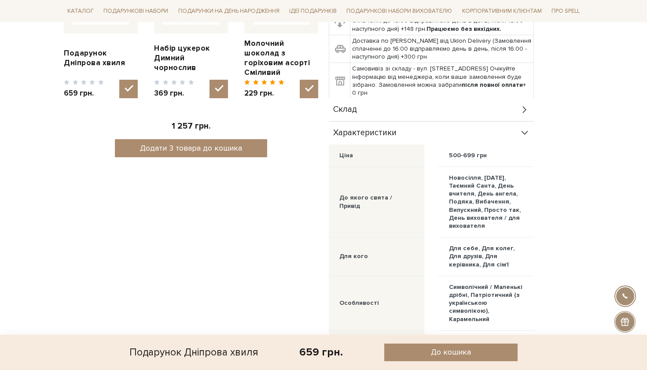
scroll to position [407, 0]
click at [413, 136] on div "Характеристики" at bounding box center [431, 132] width 205 height 23
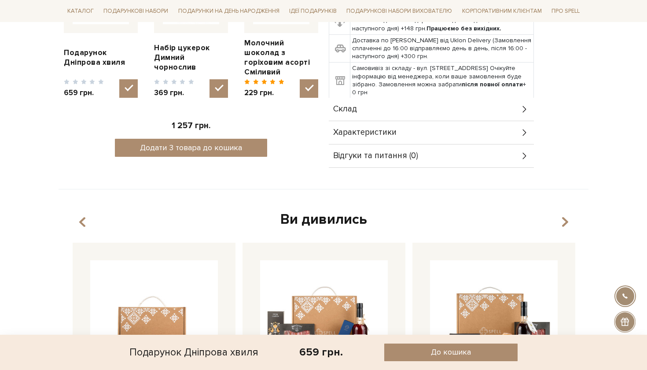
click at [416, 109] on div "Склад" at bounding box center [431, 109] width 205 height 23
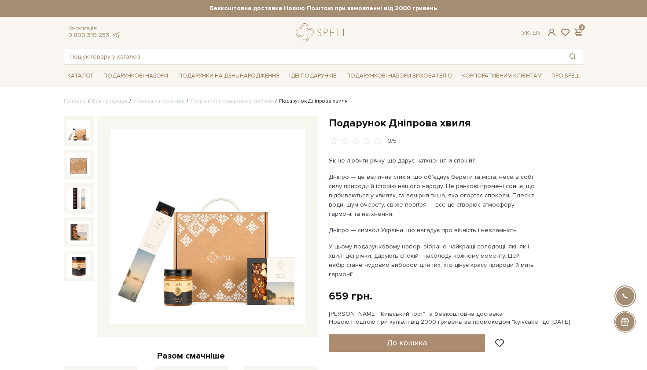
scroll to position [0, 0]
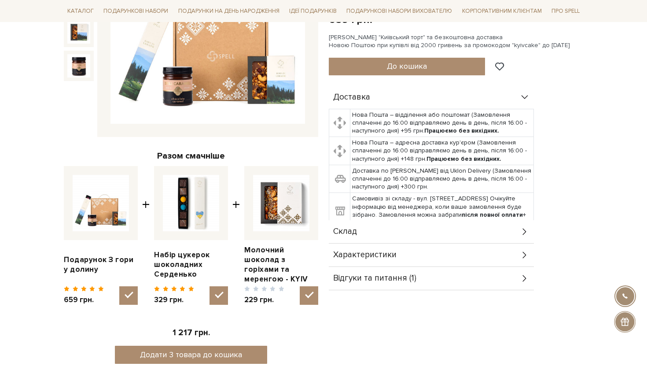
scroll to position [222, 0]
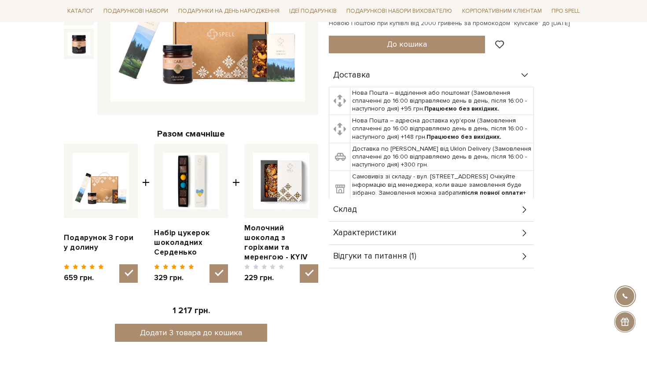
click at [401, 211] on div "Склад" at bounding box center [431, 209] width 205 height 23
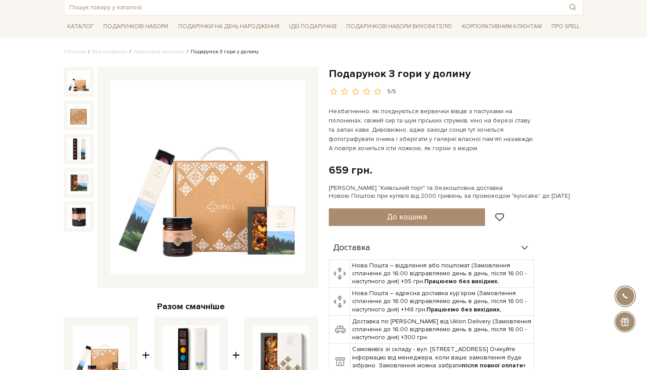
scroll to position [21, 0]
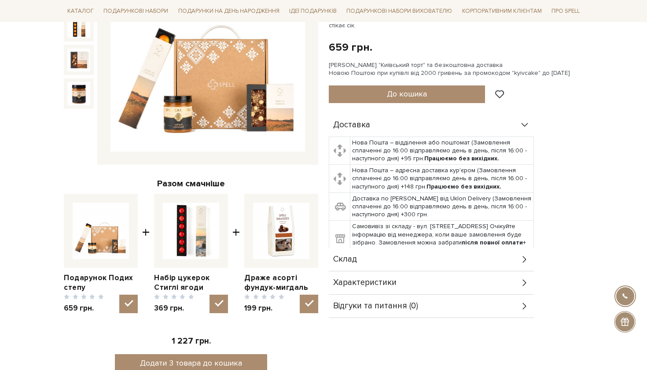
scroll to position [177, 0]
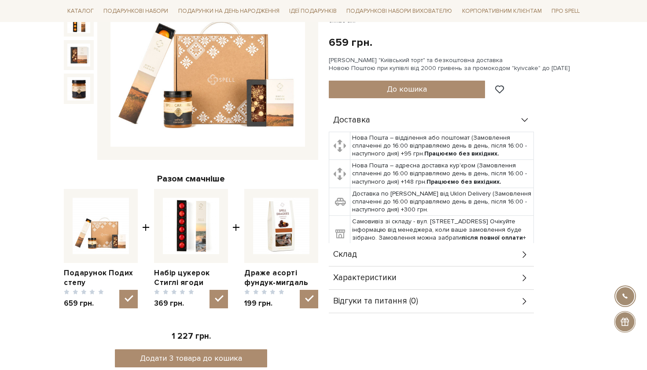
click at [427, 244] on div "Склад" at bounding box center [431, 254] width 205 height 23
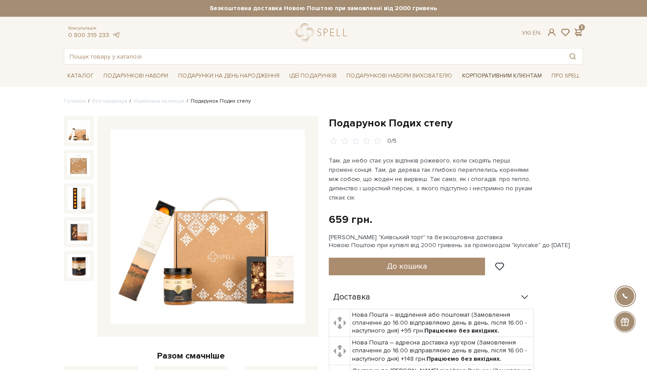
scroll to position [0, 0]
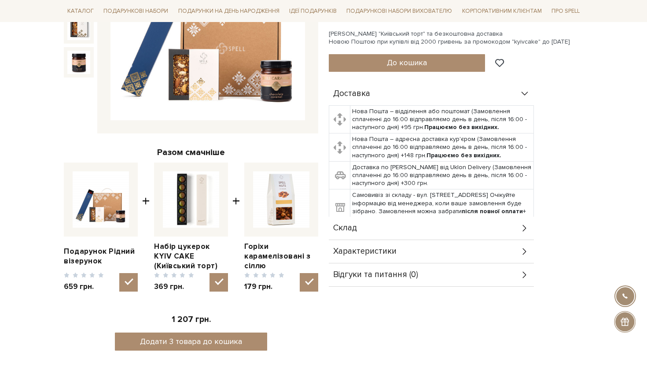
scroll to position [239, 0]
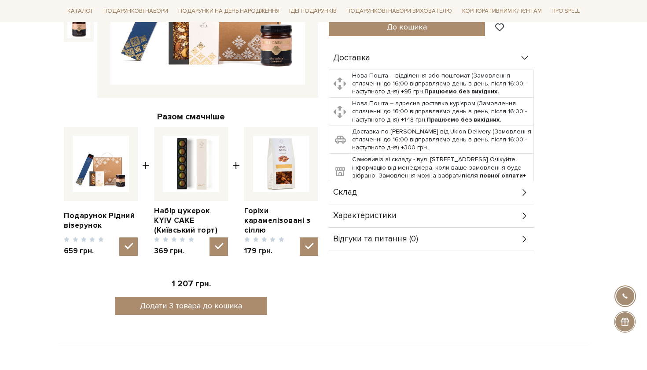
click at [419, 188] on div "Склад" at bounding box center [431, 192] width 205 height 23
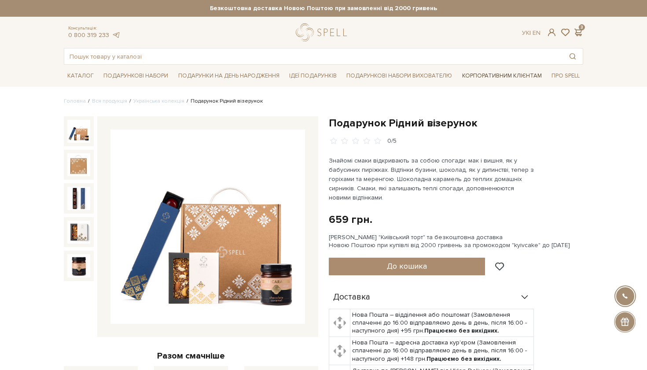
scroll to position [0, 0]
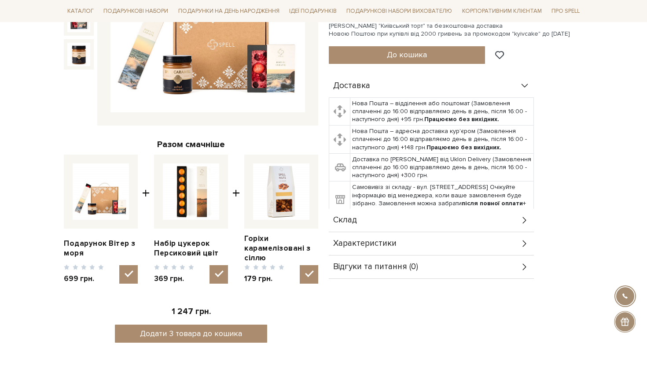
scroll to position [215, 0]
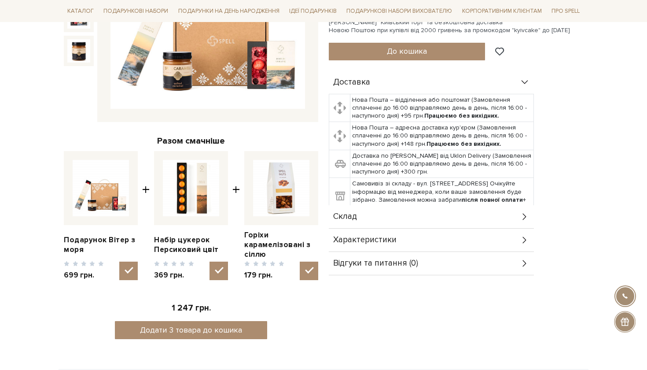
click at [410, 211] on div "Склад" at bounding box center [431, 216] width 205 height 23
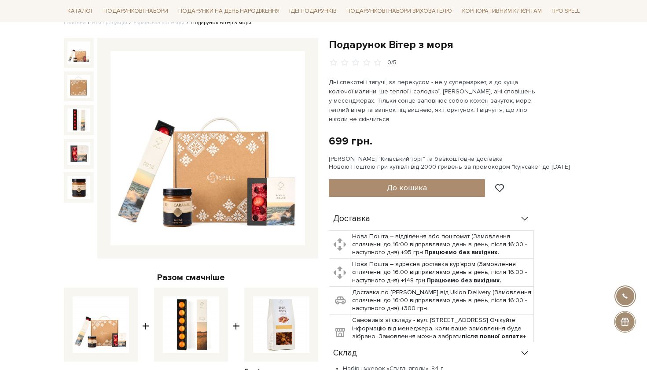
scroll to position [77, 0]
